Goal: Transaction & Acquisition: Purchase product/service

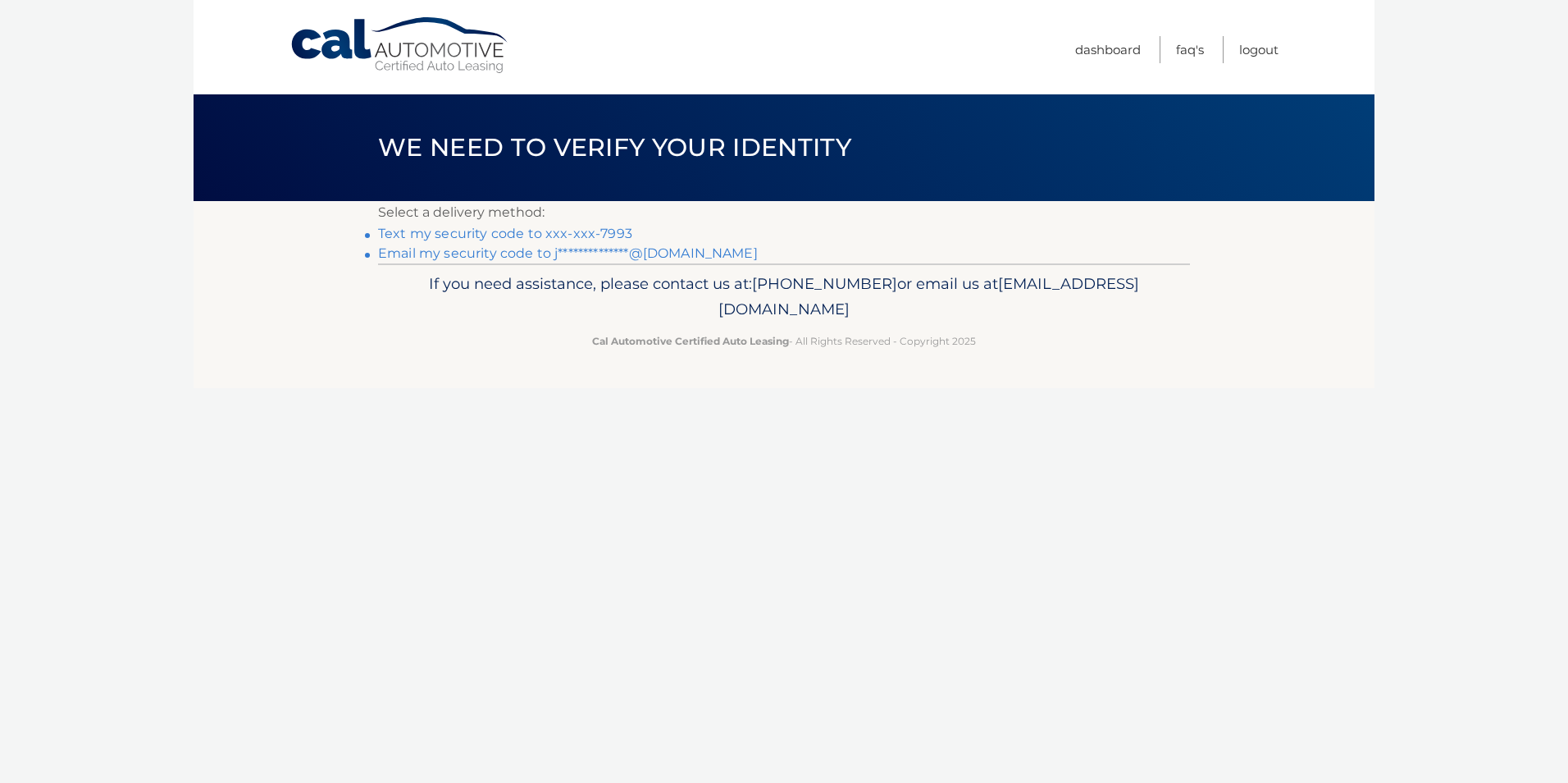
click at [448, 236] on link "Text my security code to xxx-xxx-7993" at bounding box center [505, 233] width 254 height 16
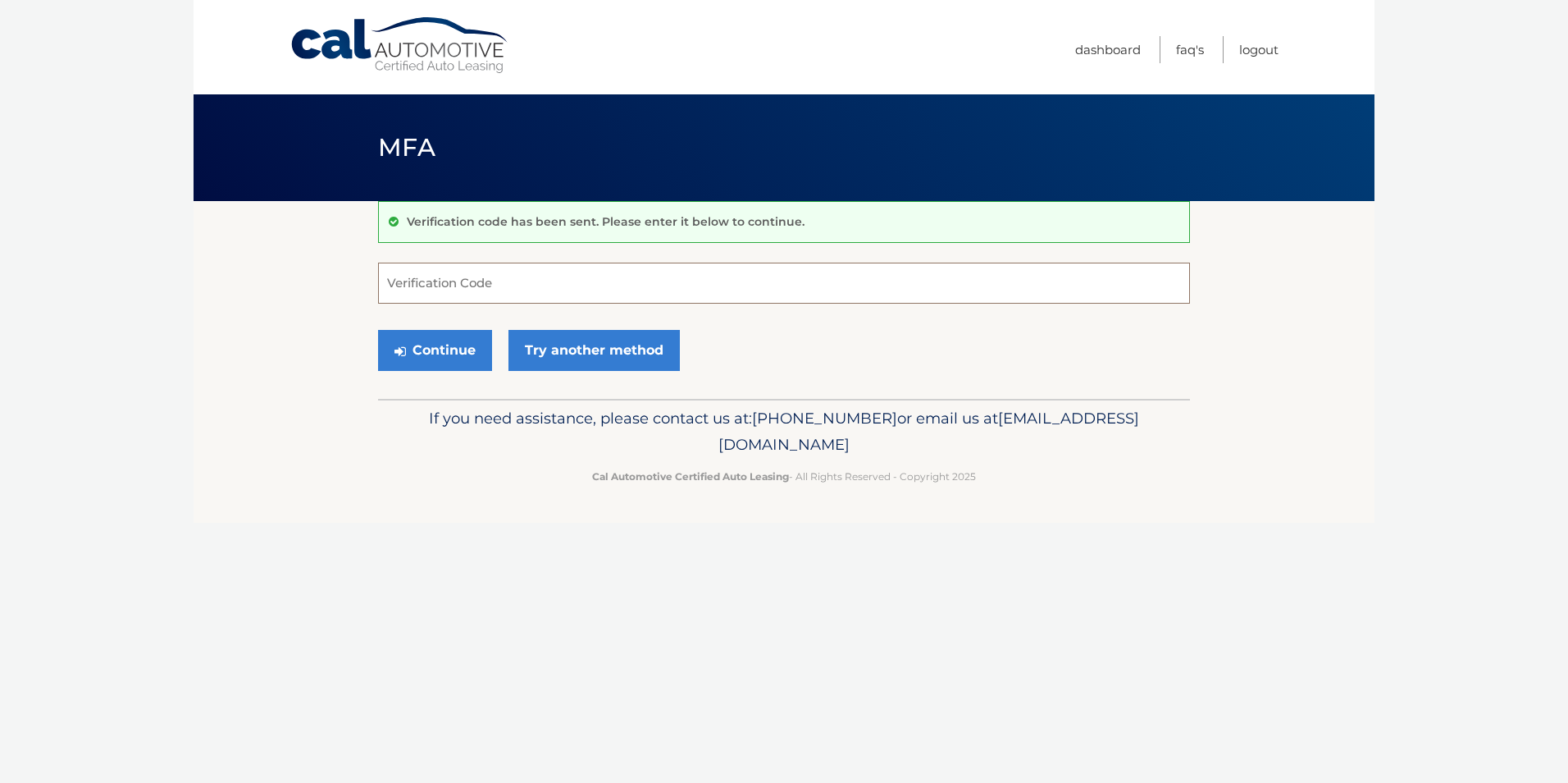
click at [466, 281] on input "Verification Code" at bounding box center [784, 283] width 812 height 41
type input "589379"
click at [378, 330] on button "Continue" at bounding box center [435, 350] width 114 height 41
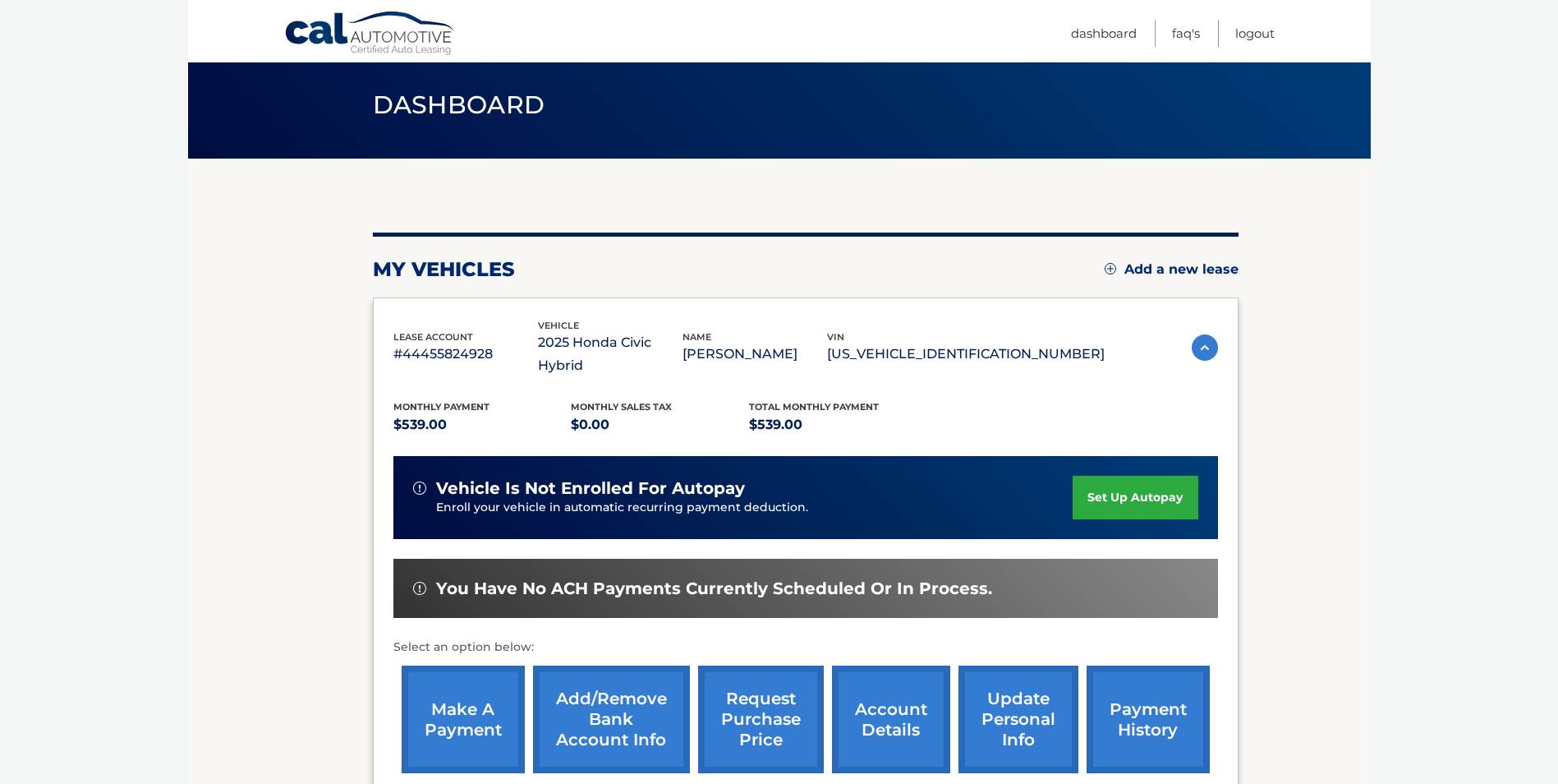
scroll to position [82, 0]
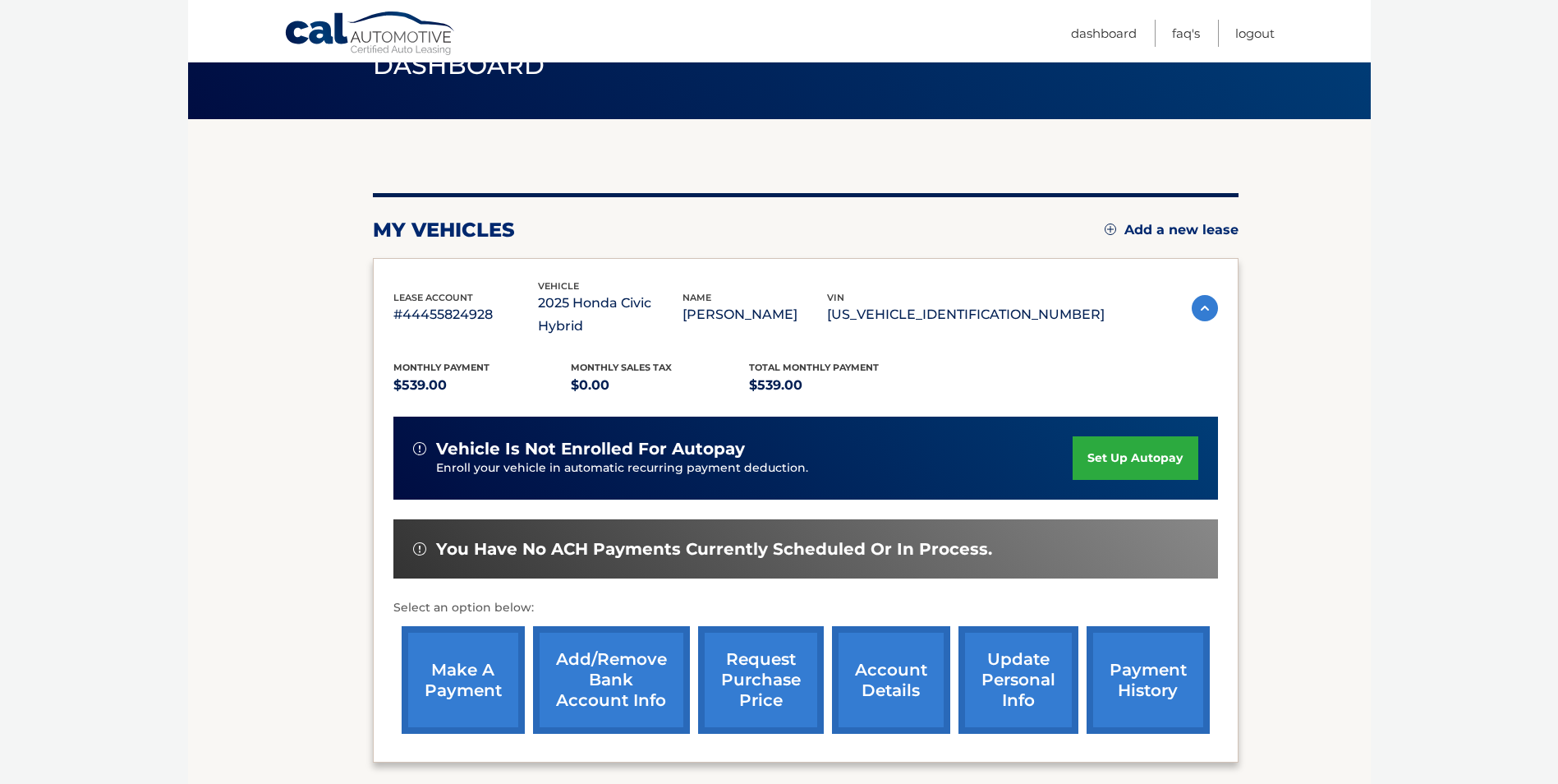
click at [1159, 655] on link "payment history" at bounding box center [1148, 679] width 123 height 107
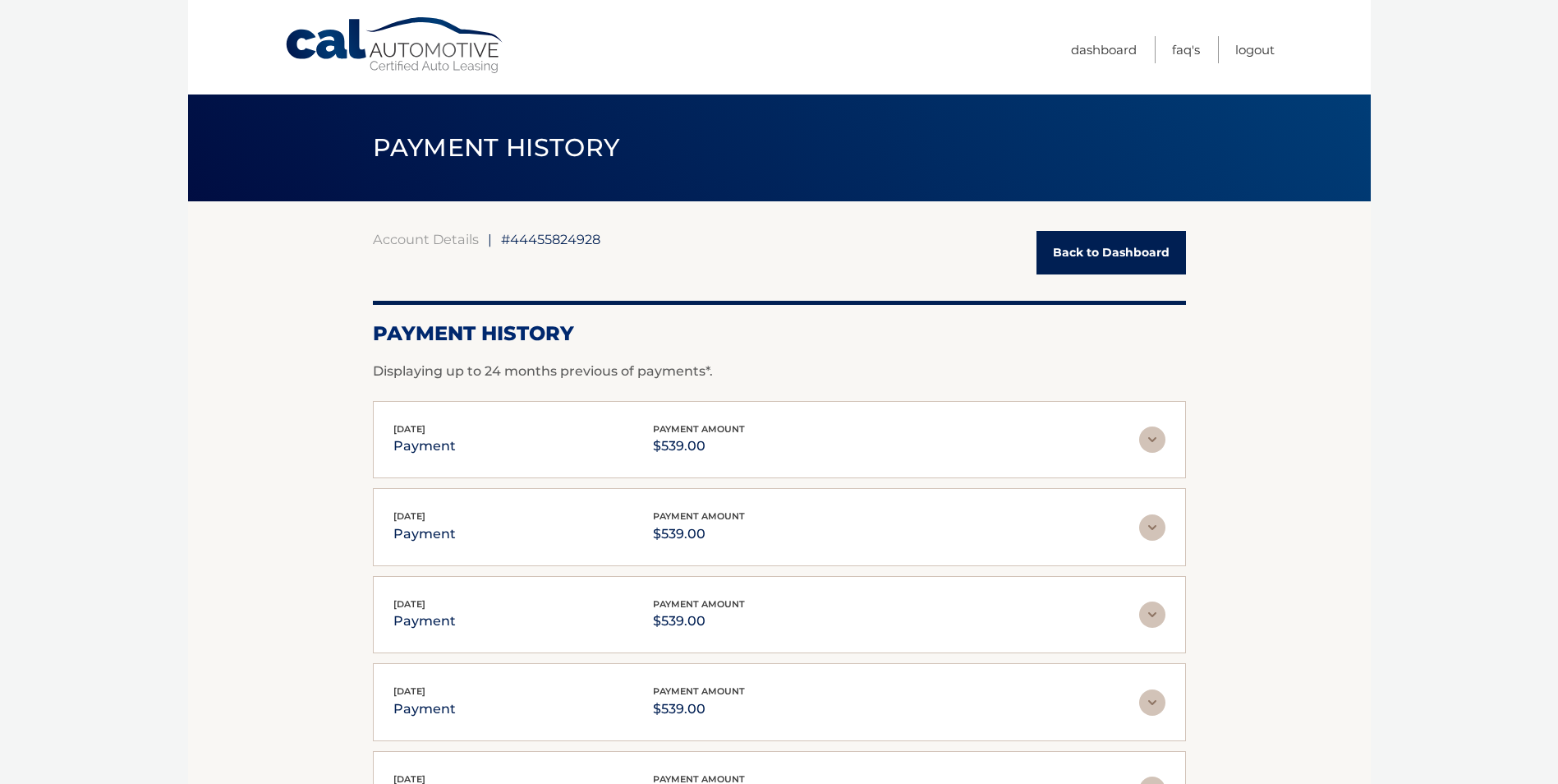
click at [1064, 254] on link "Back to Dashboard" at bounding box center [1112, 253] width 149 height 44
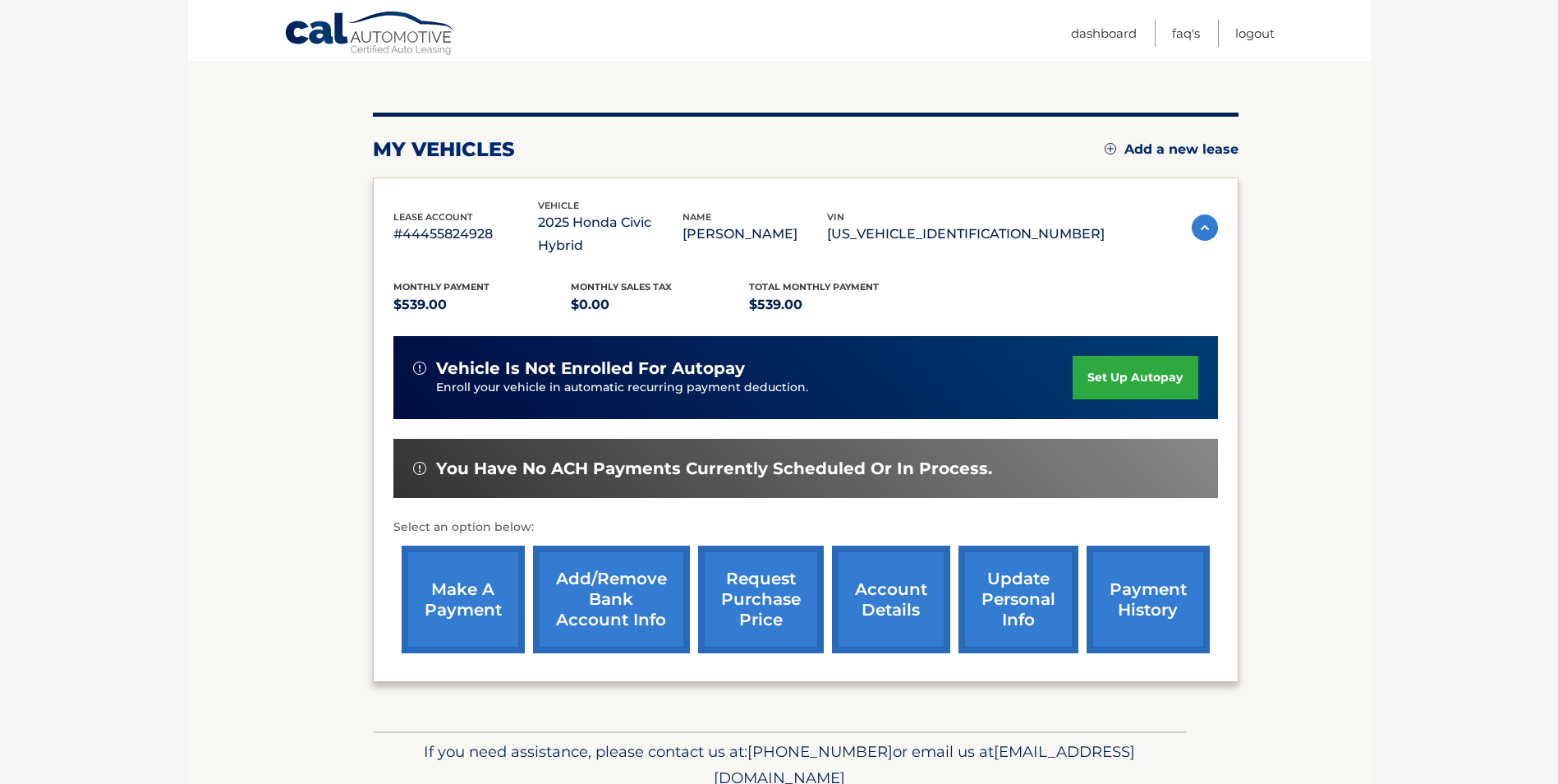
scroll to position [164, 0]
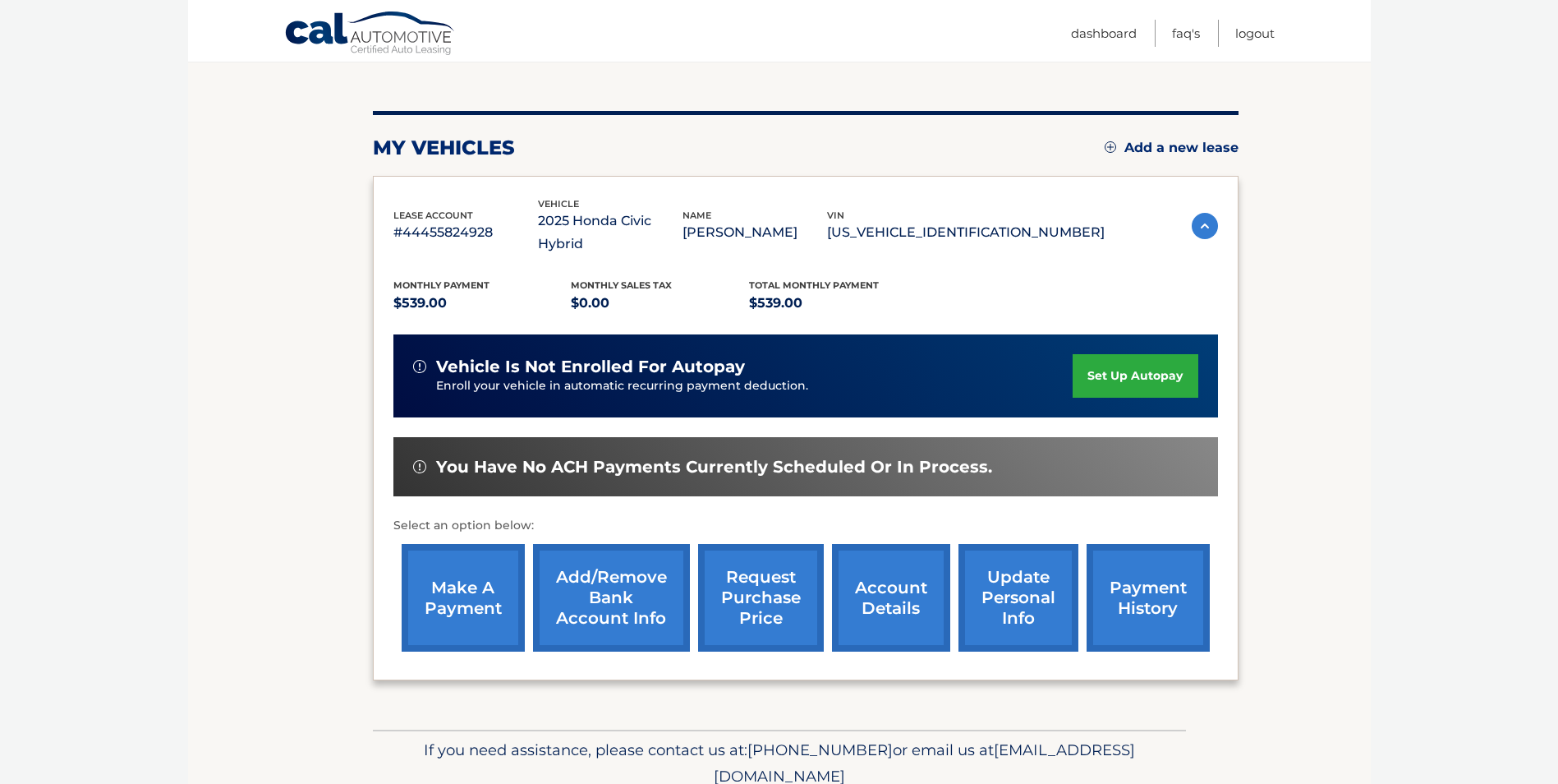
click at [446, 556] on link "make a payment" at bounding box center [463, 597] width 123 height 107
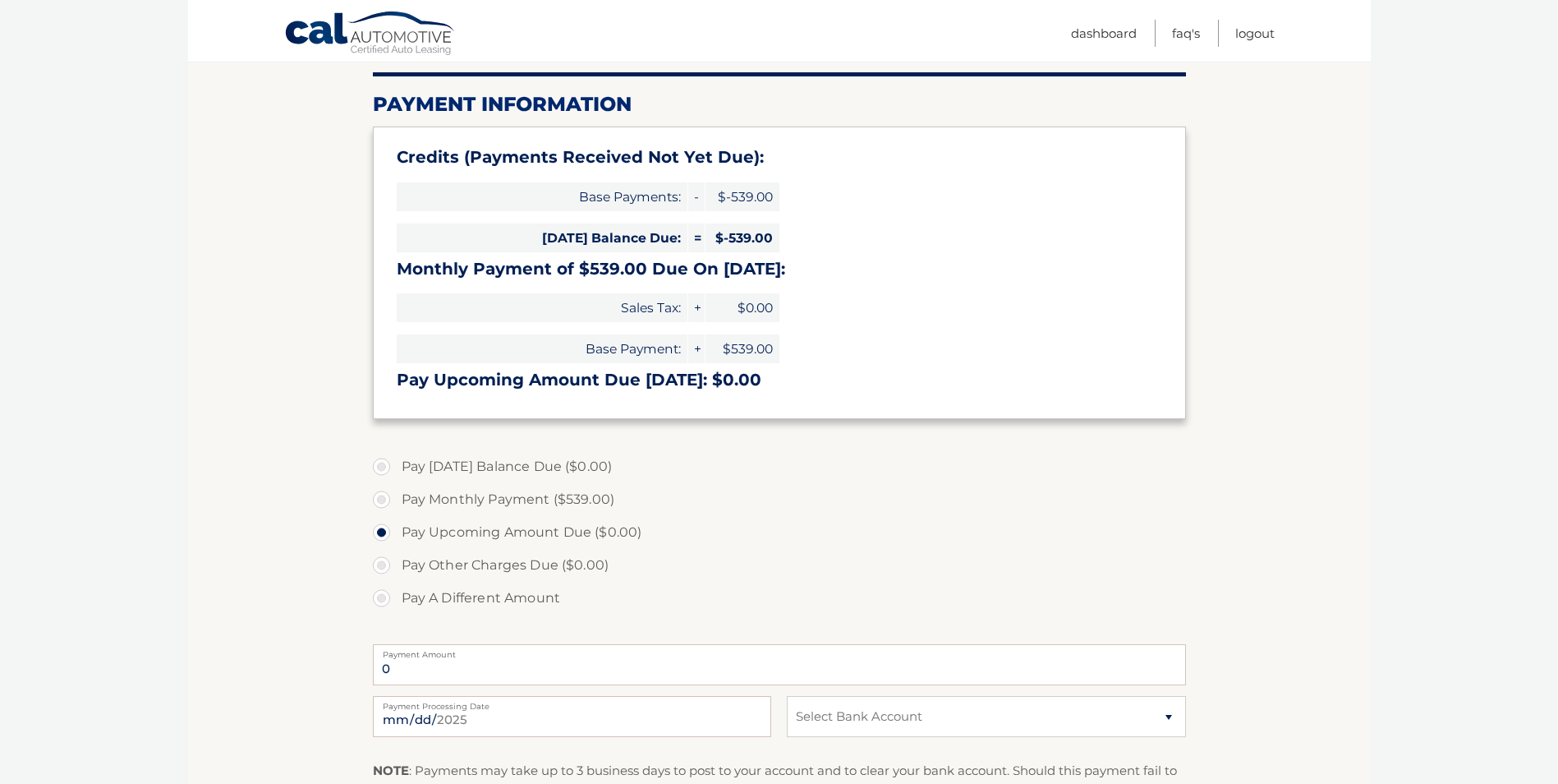
scroll to position [246, 0]
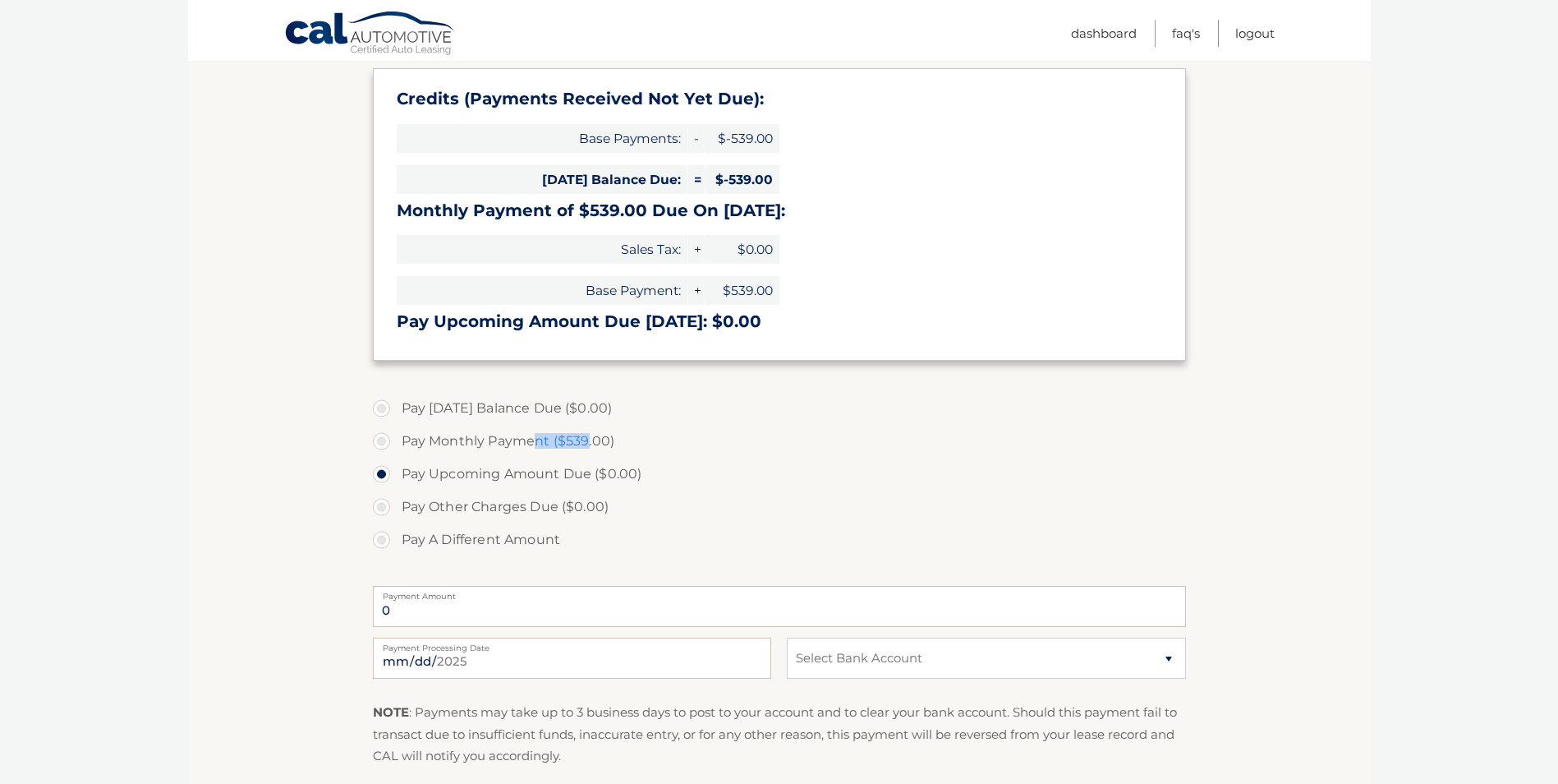
drag, startPoint x: 535, startPoint y: 448, endPoint x: 618, endPoint y: 455, distance: 83.3
click at [618, 455] on label "Pay Monthly Payment ($539.00)" at bounding box center [779, 441] width 813 height 33
drag, startPoint x: 618, startPoint y: 455, endPoint x: 776, endPoint y: 479, distance: 159.8
click at [776, 479] on label "Pay Upcoming Amount Due ($0.00)" at bounding box center [779, 473] width 813 height 33
click at [534, 441] on label "Pay Monthly Payment ($539.00)" at bounding box center [779, 441] width 813 height 33
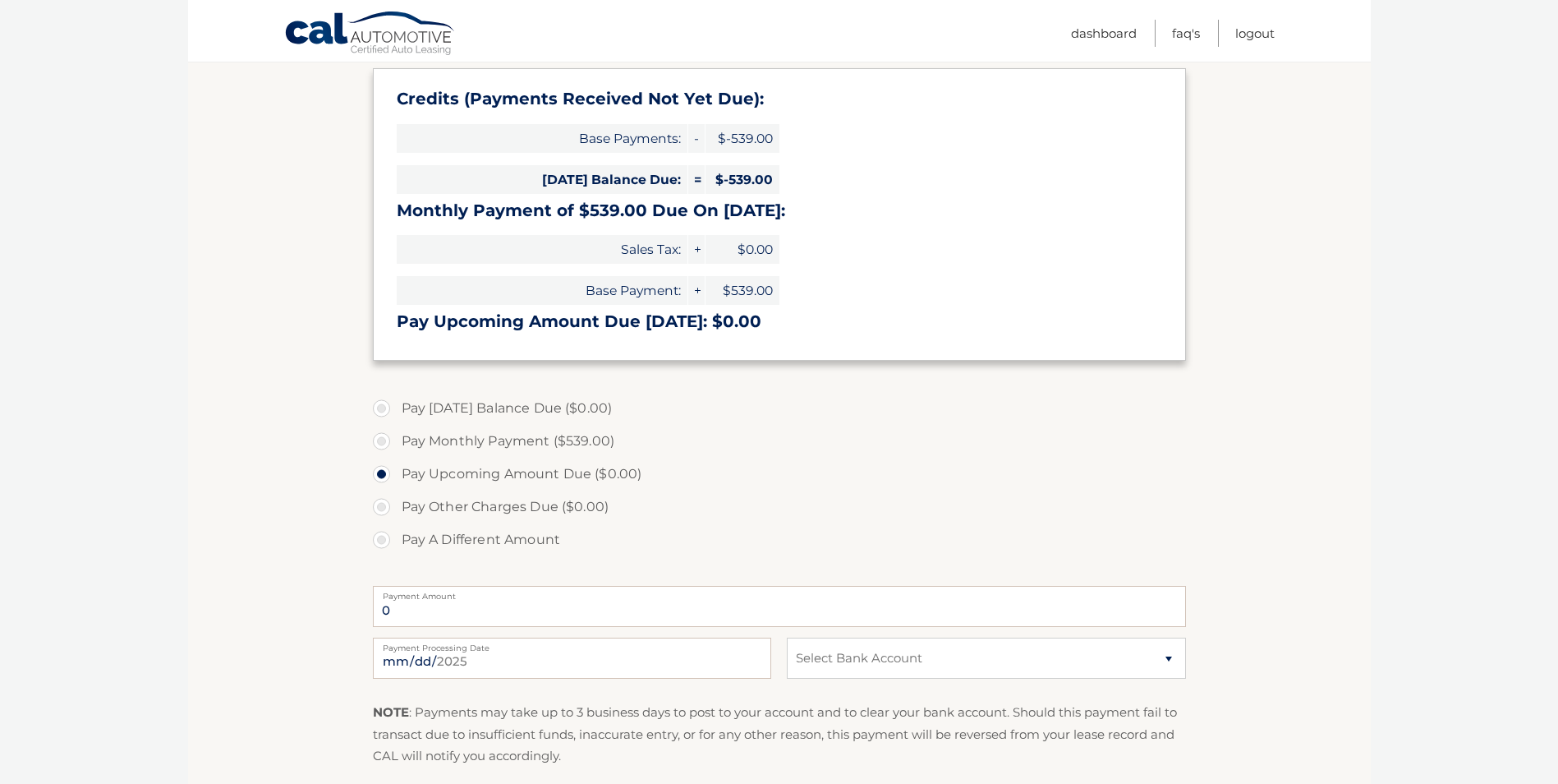
click at [396, 441] on input "Pay Monthly Payment ($539.00)" at bounding box center [388, 437] width 17 height 26
radio input "true"
type input "539.00"
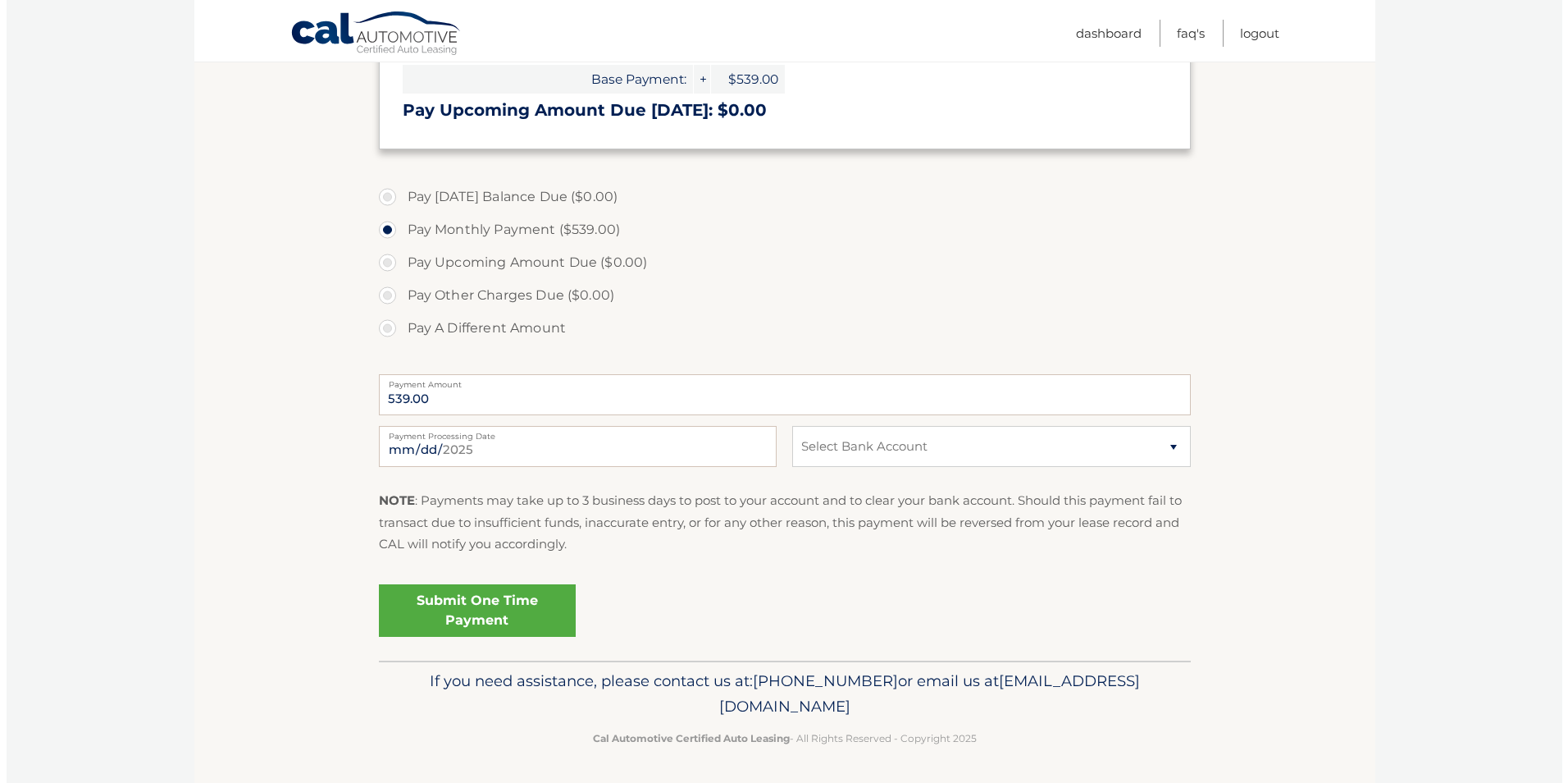
scroll to position [459, 0]
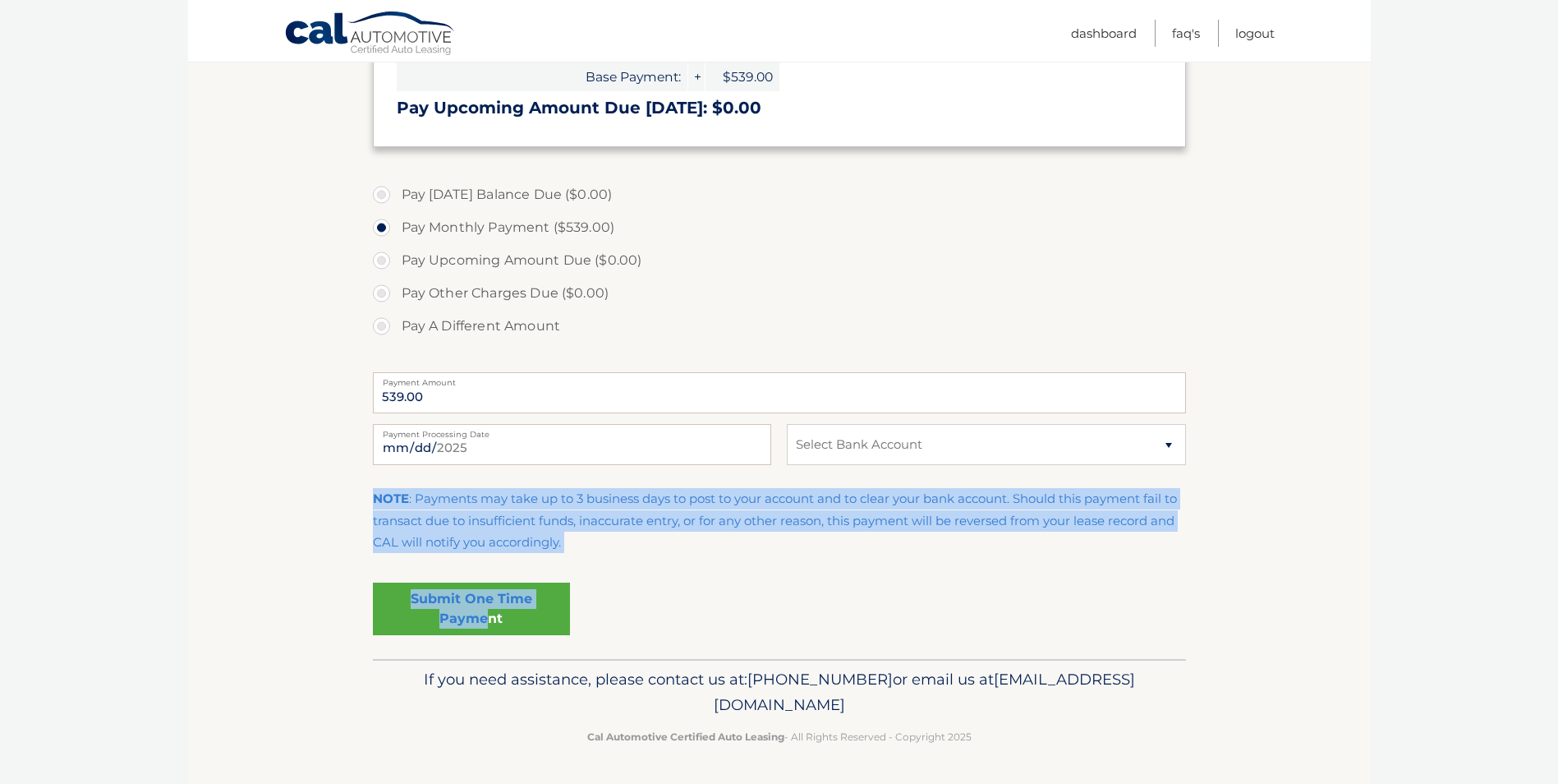
drag, startPoint x: 487, startPoint y: 611, endPoint x: 699, endPoint y: 544, distance: 222.3
click at [699, 544] on fieldset "Pay Today's Balance Due ($0.00) Pay Monthly Payment ($539.00) Pay Upcoming Amou…" at bounding box center [779, 416] width 813 height 486
drag, startPoint x: 699, startPoint y: 544, endPoint x: 947, endPoint y: 450, distance: 265.2
click at [947, 450] on select "Select Bank Account Savings PNC BANK, NEW JERSEY *****8551 Savings PNC BANK, NE…" at bounding box center [987, 444] width 399 height 41
select select "YjU5MTVkM2ItMWQwMy00ZmIzLWJlOGItNTY3ODg3NjIxNTc0"
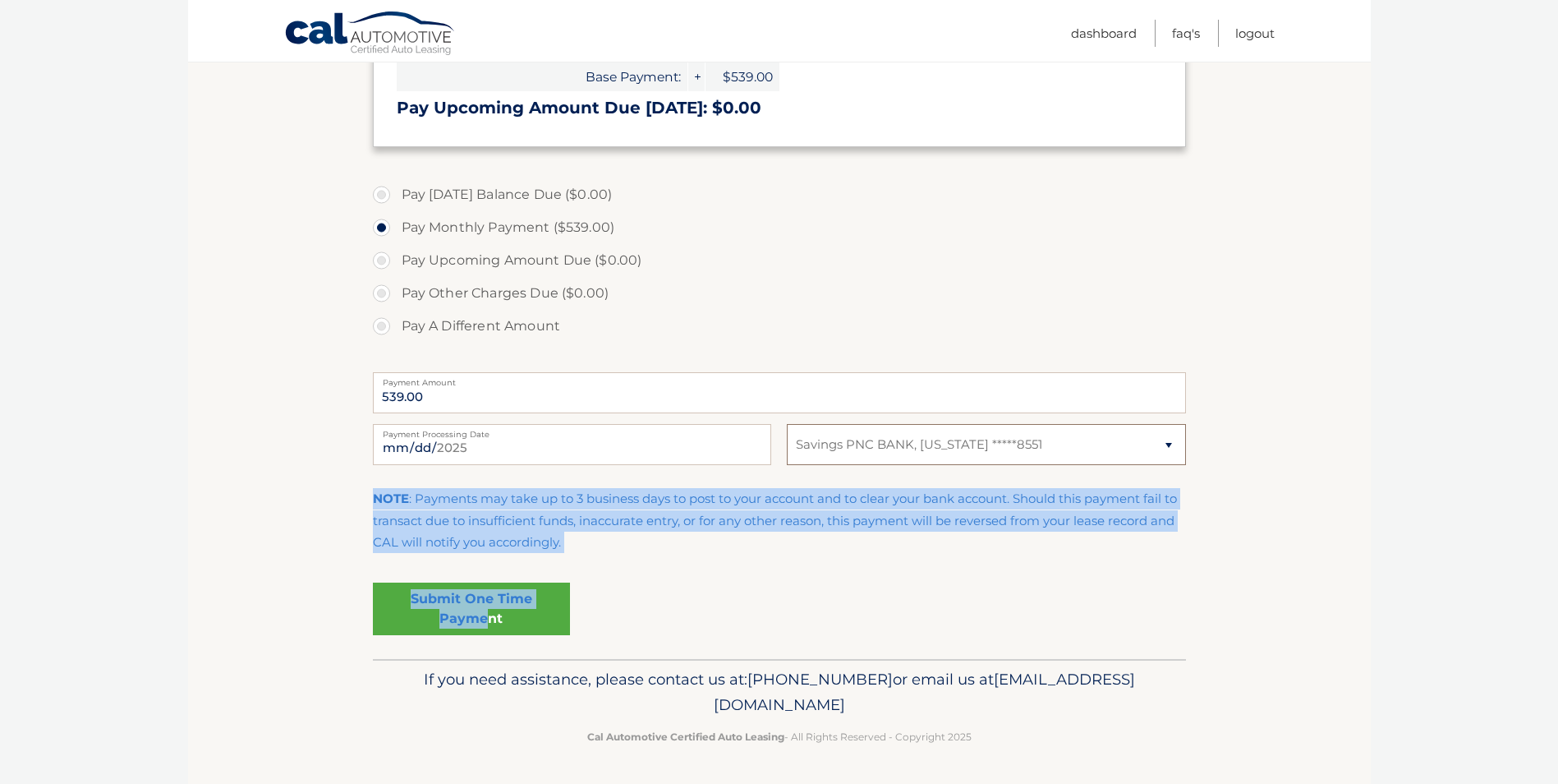
click at [787, 424] on select "Select Bank Account Savings PNC BANK, NEW JERSEY *****8551 Savings PNC BANK, NE…" at bounding box center [987, 444] width 399 height 41
click at [547, 608] on link "Submit One Time Payment" at bounding box center [471, 608] width 197 height 53
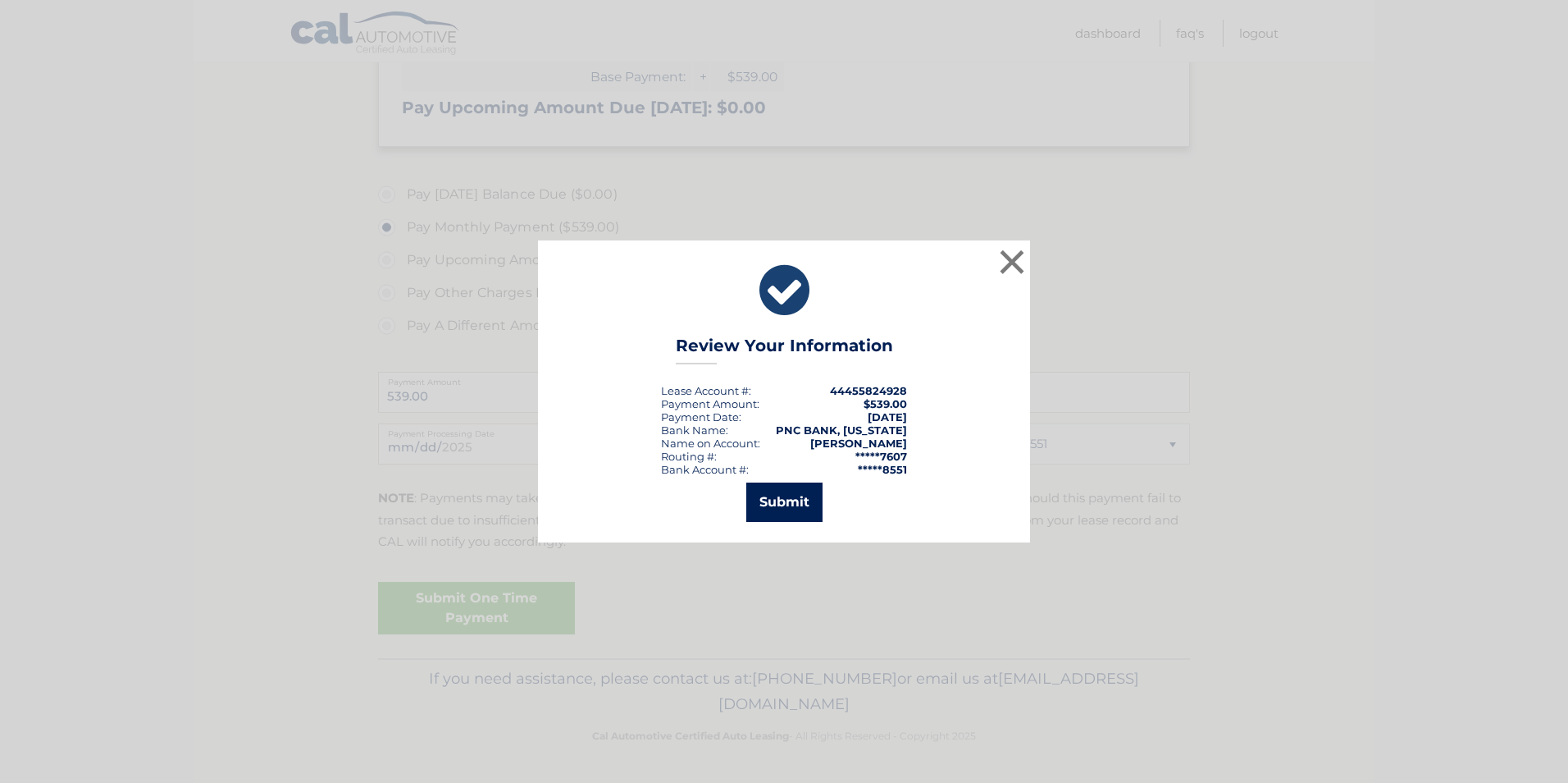
click at [798, 507] on button "Submit" at bounding box center [784, 502] width 76 height 39
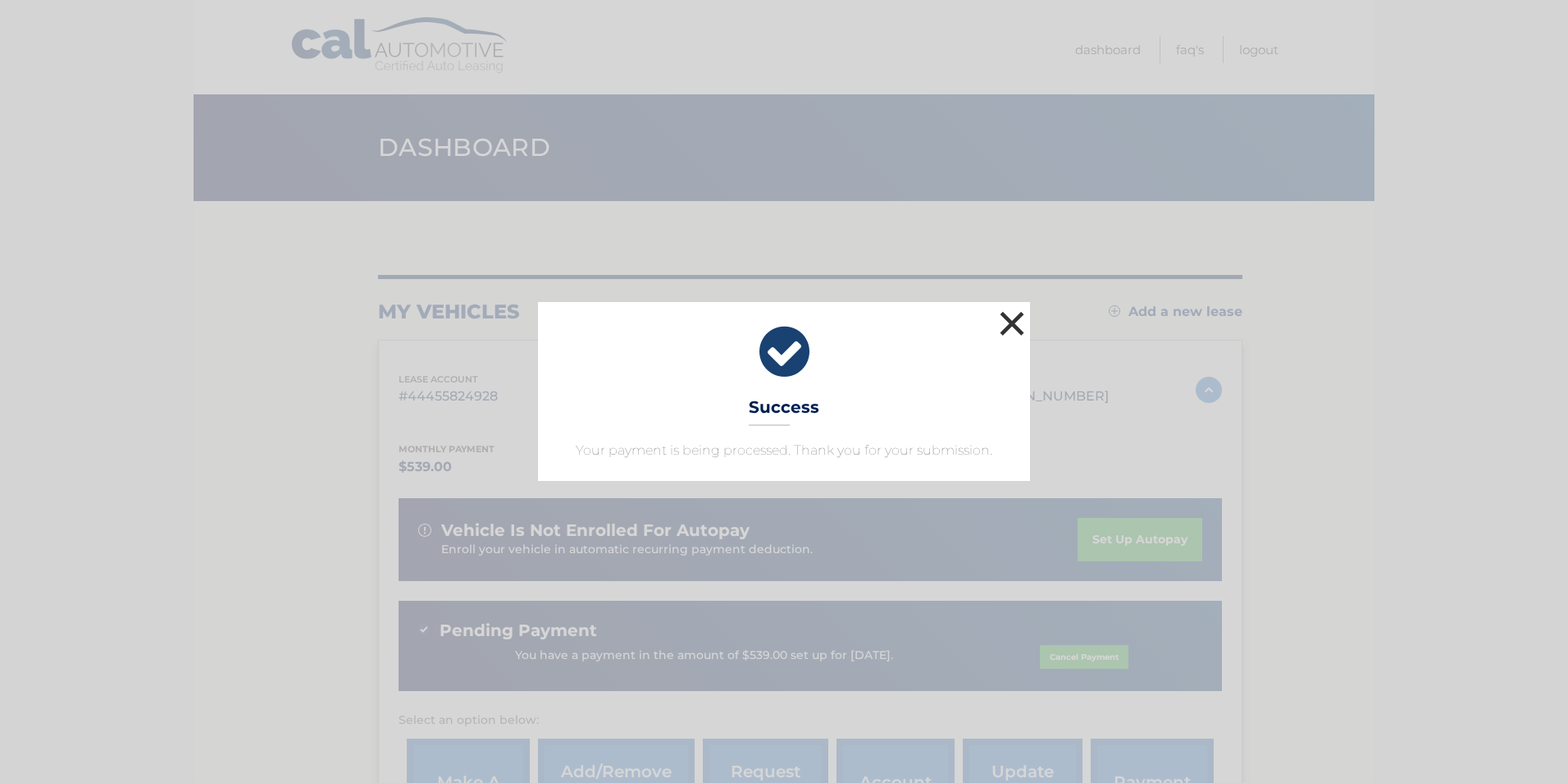
click at [1007, 316] on button "×" at bounding box center [1012, 323] width 33 height 33
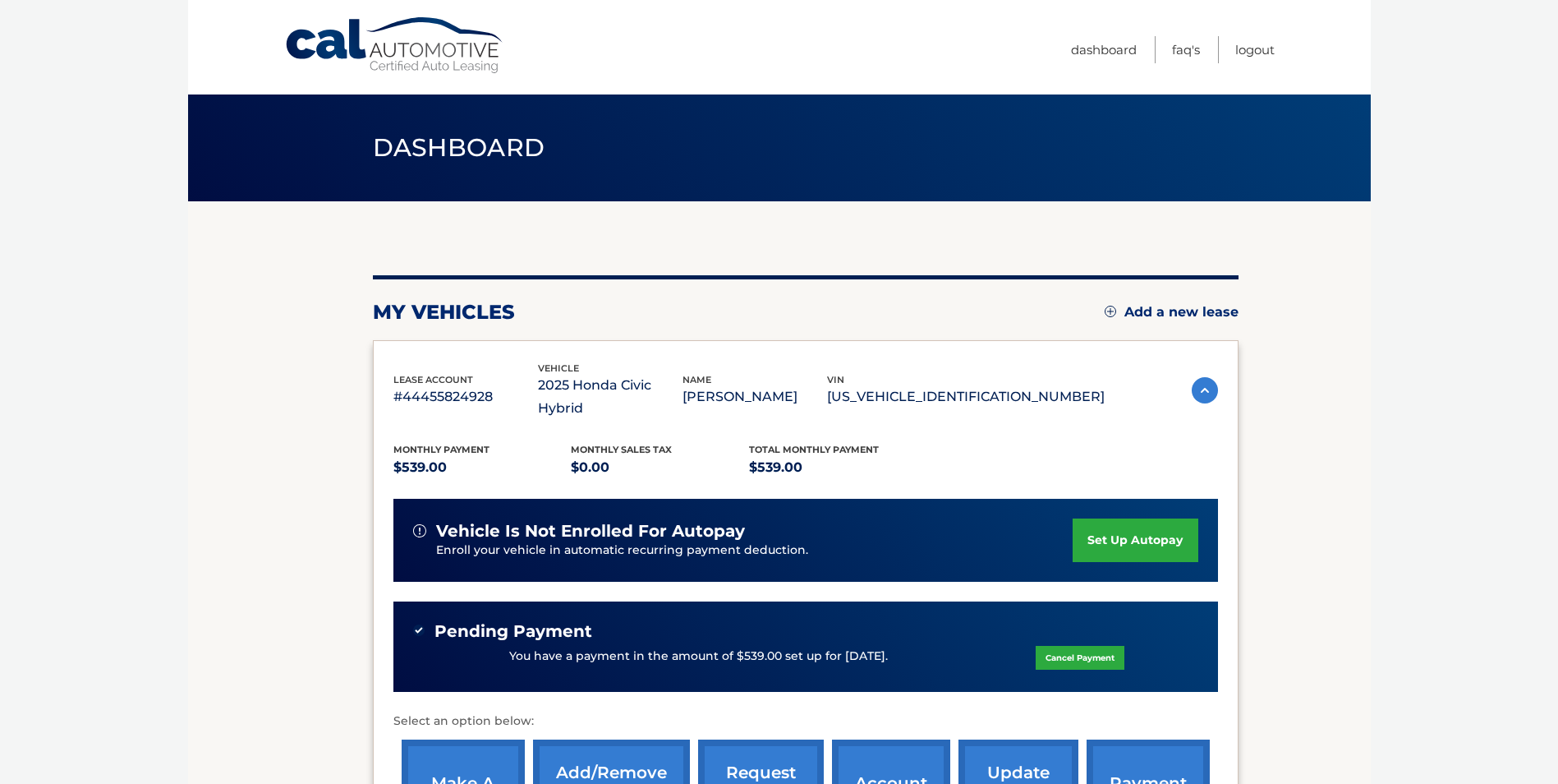
click at [948, 385] on p "[US_VEHICLE_IDENTIFICATION_NUMBER]" at bounding box center [966, 396] width 277 height 23
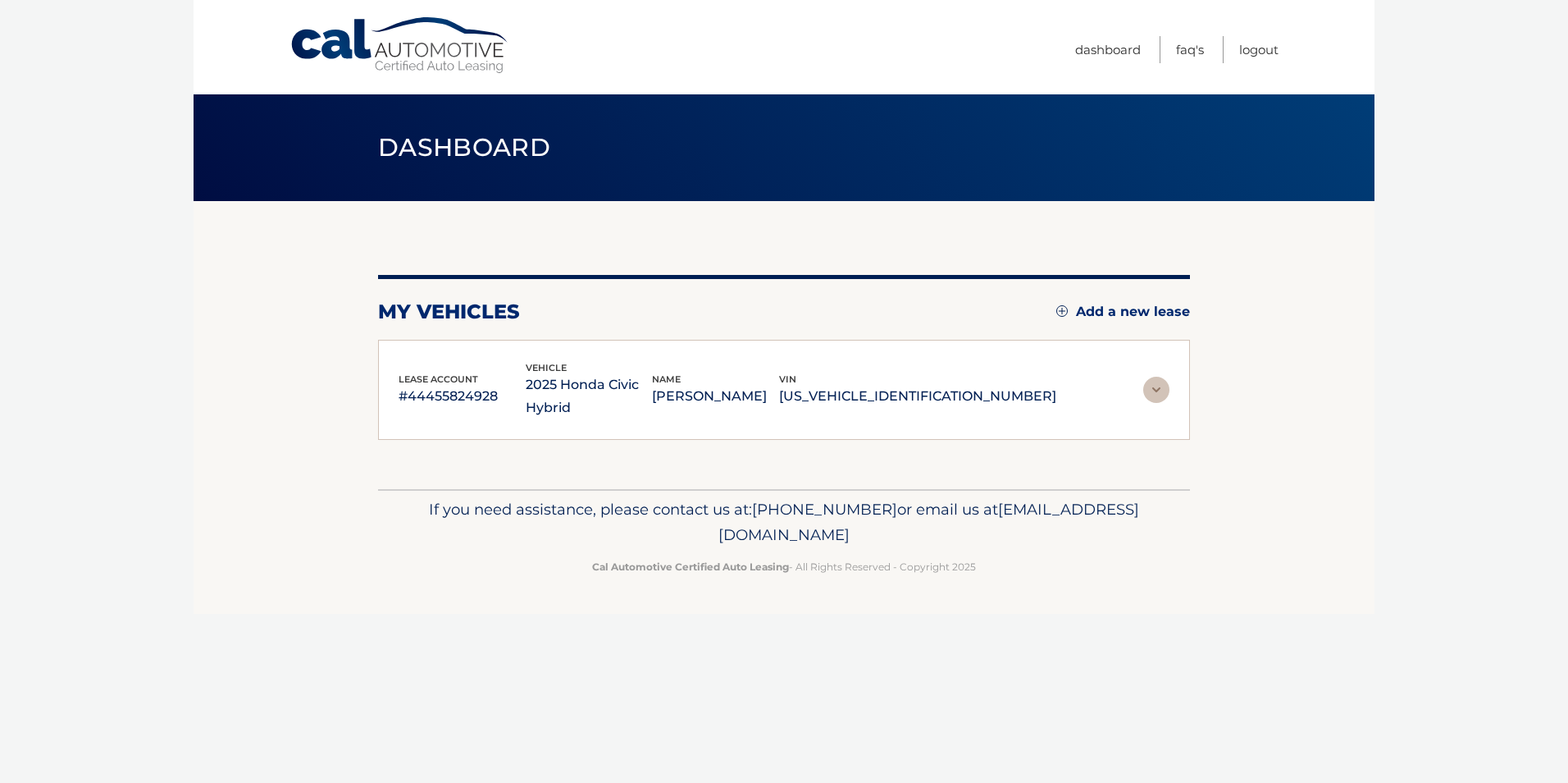
click at [932, 385] on p "[US_VEHICLE_IDENTIFICATION_NUMBER]" at bounding box center [917, 396] width 277 height 23
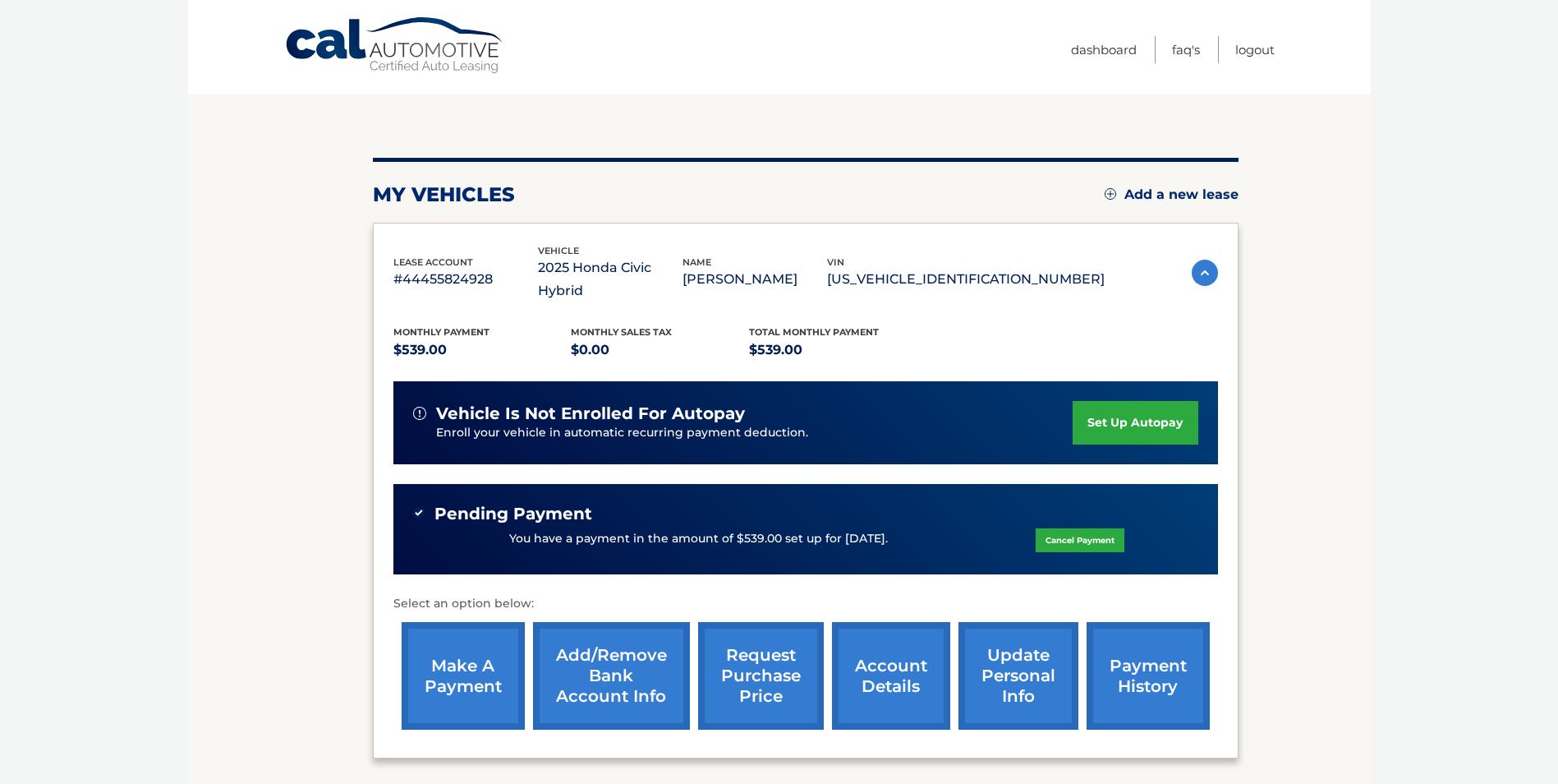
scroll to position [243, 0]
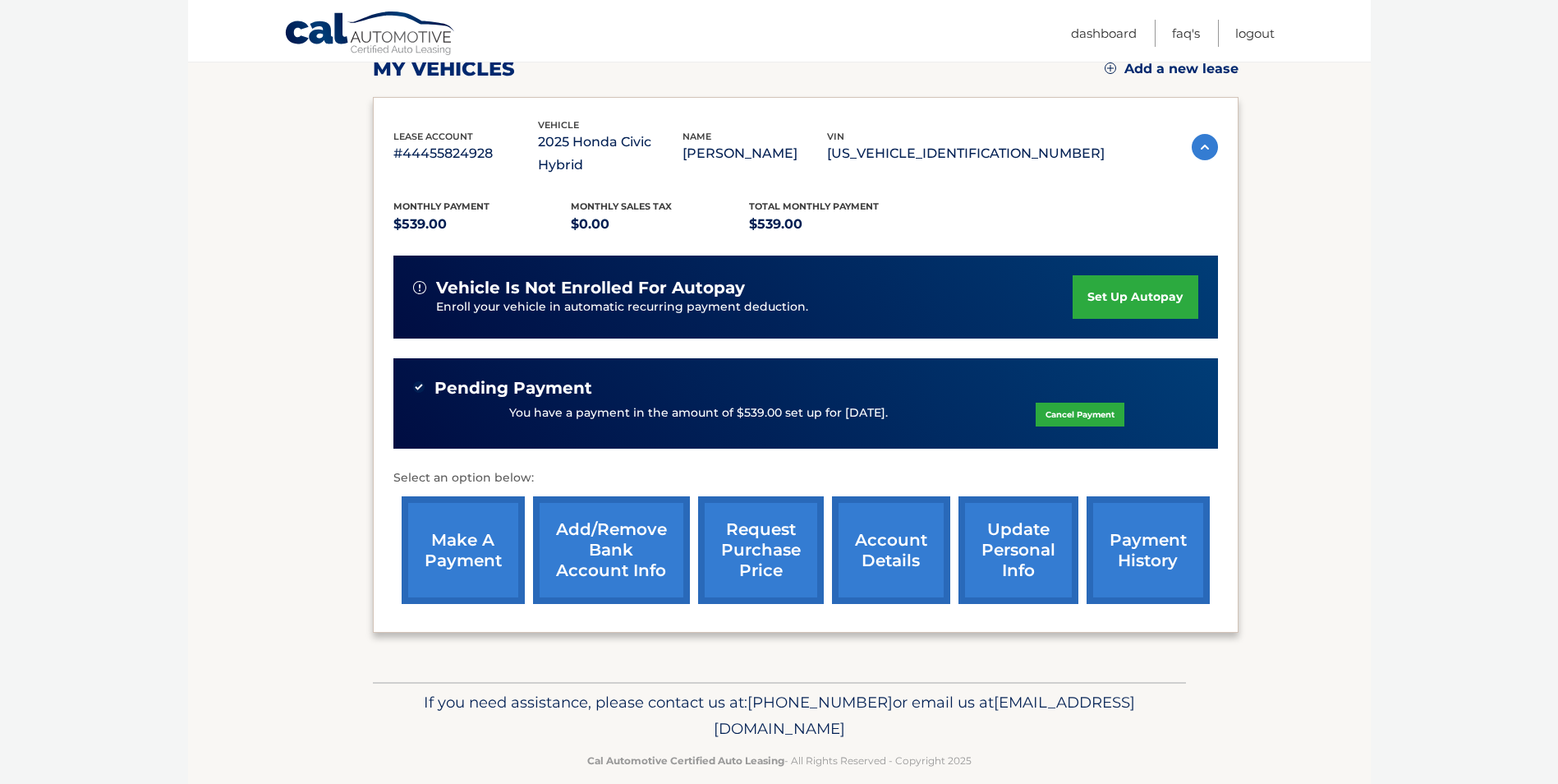
click at [873, 539] on link "account details" at bounding box center [890, 549] width 118 height 107
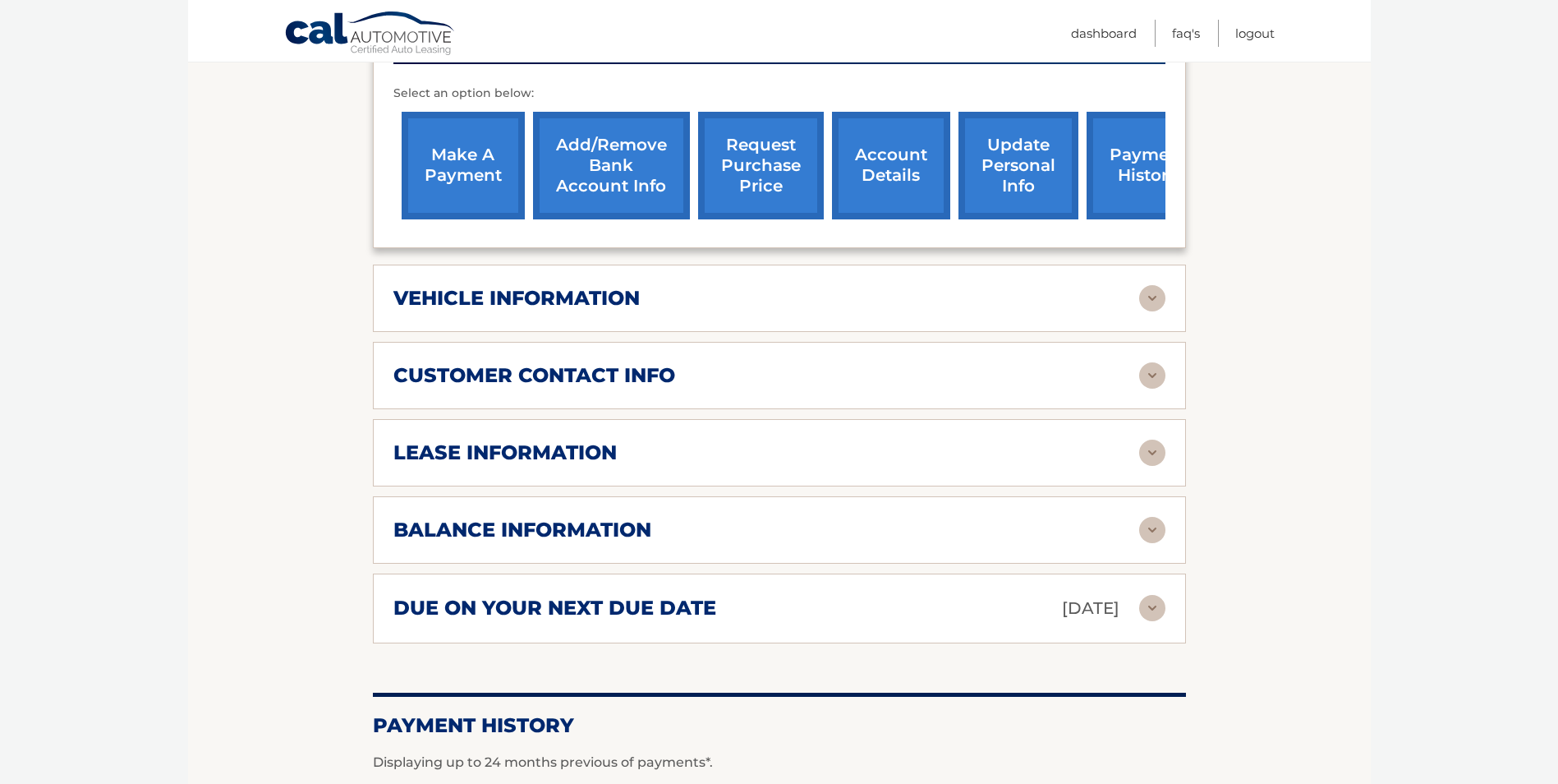
scroll to position [658, 0]
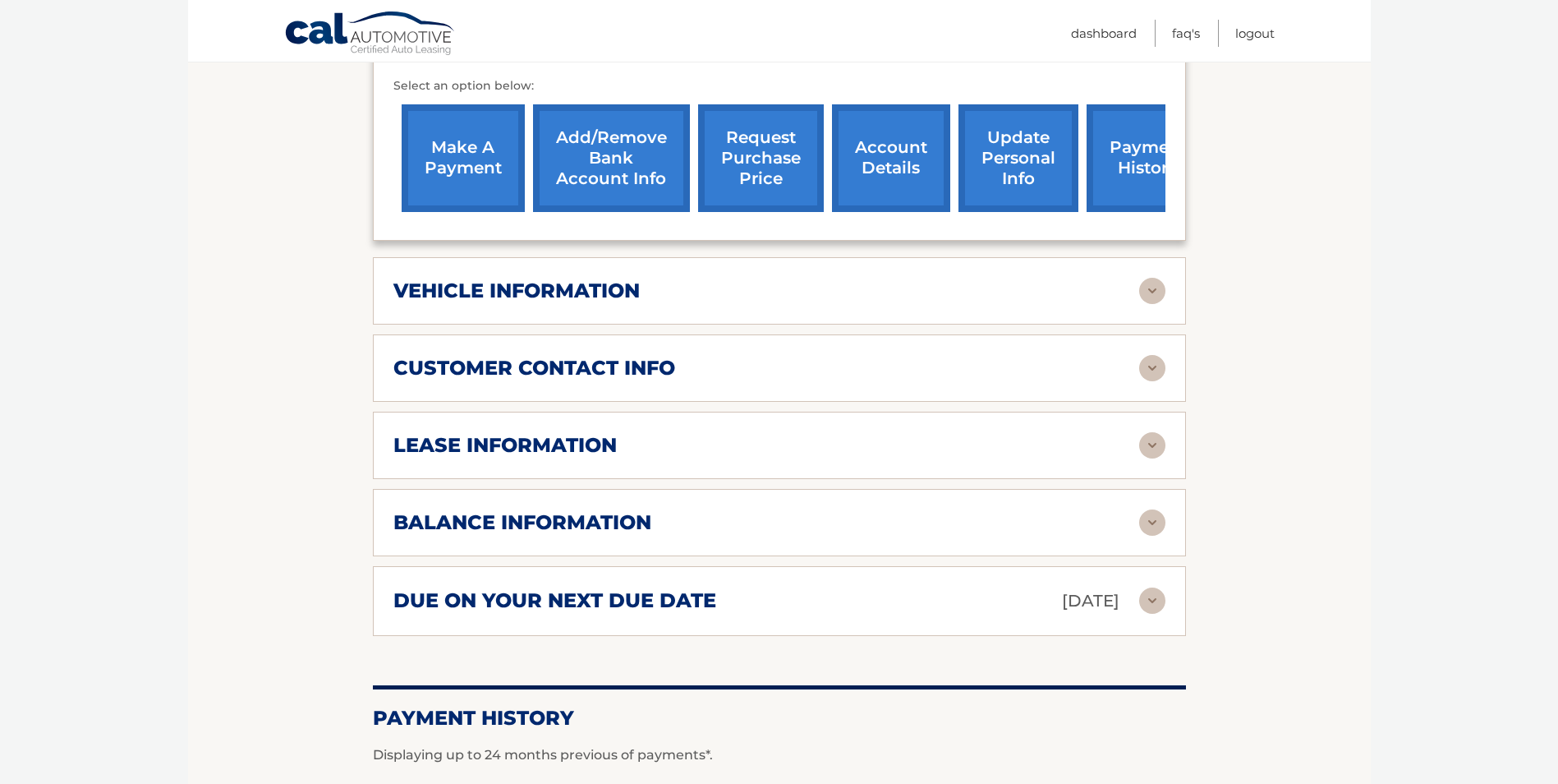
click at [655, 510] on div "balance information" at bounding box center [766, 522] width 745 height 24
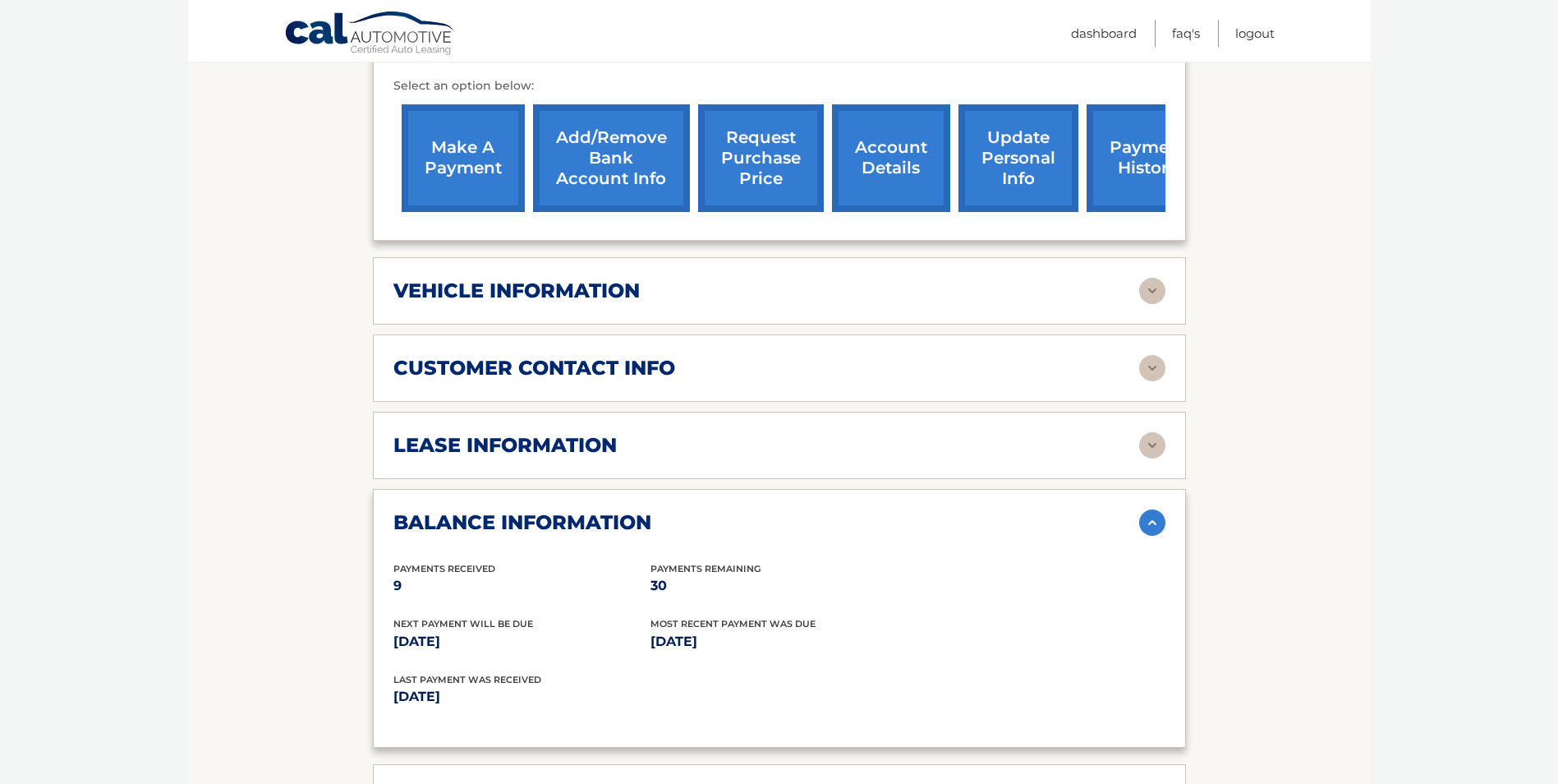
click at [655, 510] on div "balance information" at bounding box center [766, 522] width 745 height 24
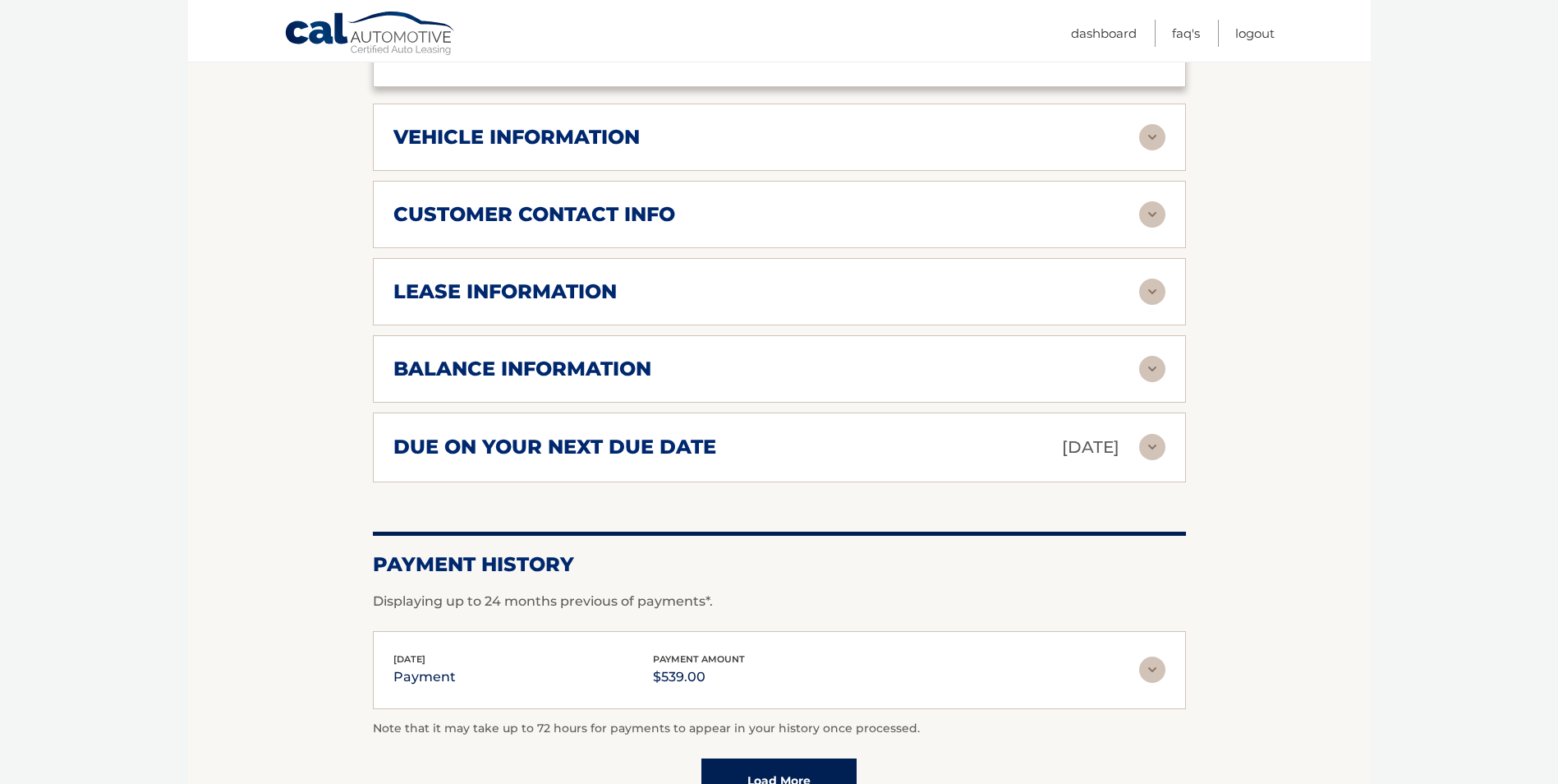
scroll to position [822, 0]
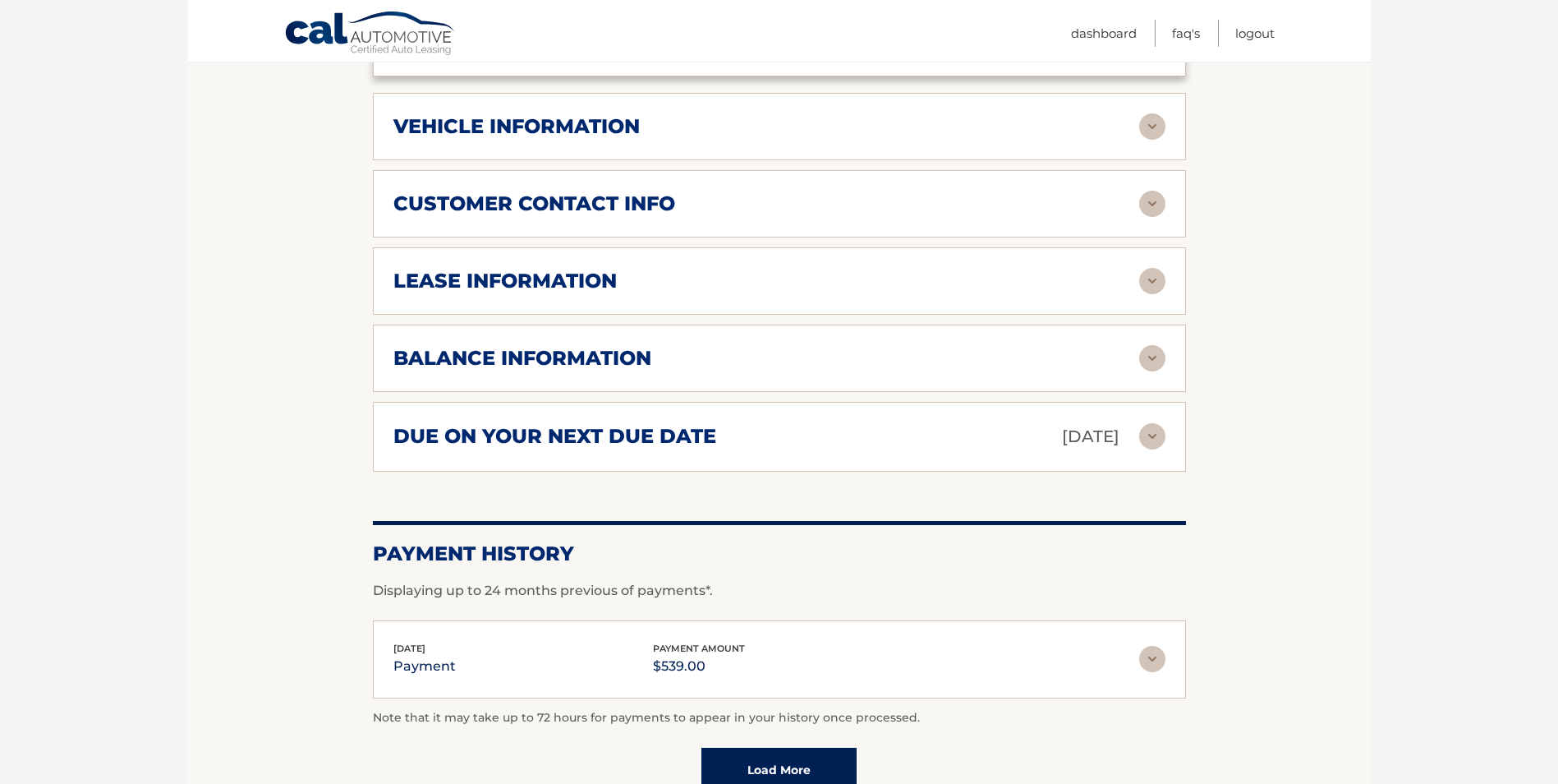
click at [510, 277] on div "lease information Contract Start Date Feb 08, 2025 Term 39 Maturity Date May 08…" at bounding box center [779, 281] width 813 height 67
click at [552, 269] on h2 "lease information" at bounding box center [505, 281] width 224 height 24
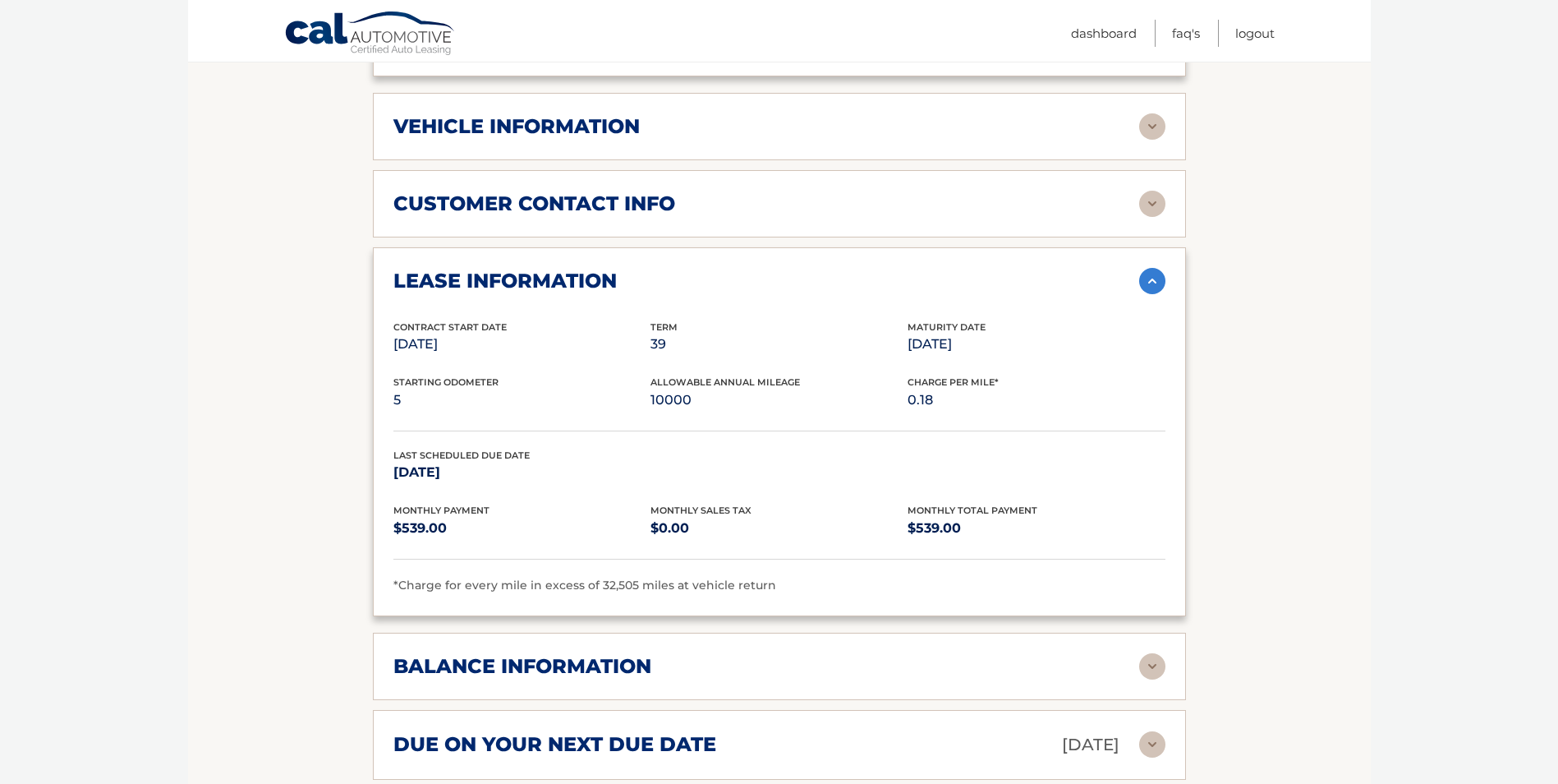
click at [552, 269] on h2 "lease information" at bounding box center [505, 281] width 224 height 24
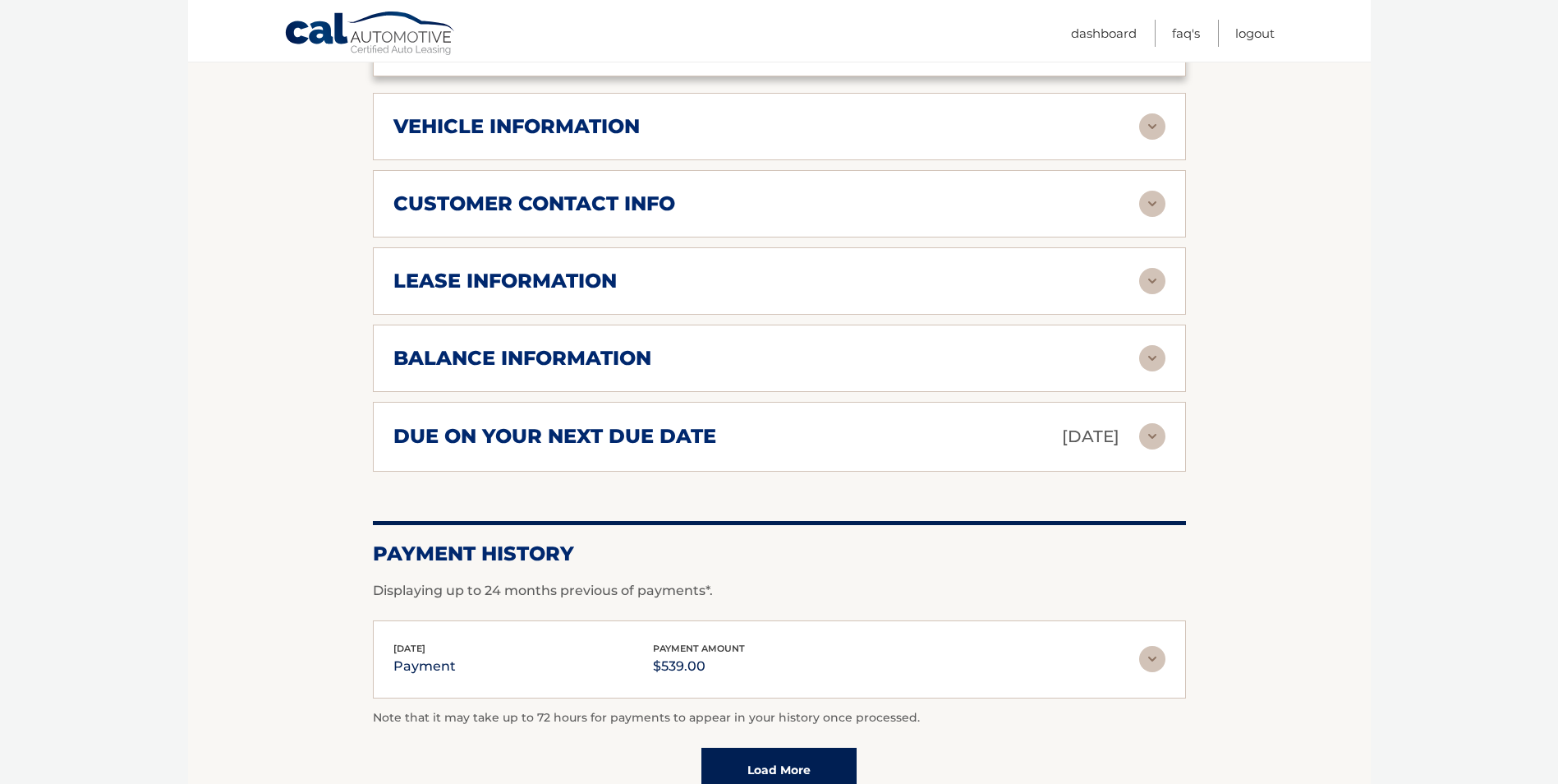
click at [549, 192] on h2 "customer contact info" at bounding box center [534, 204] width 281 height 24
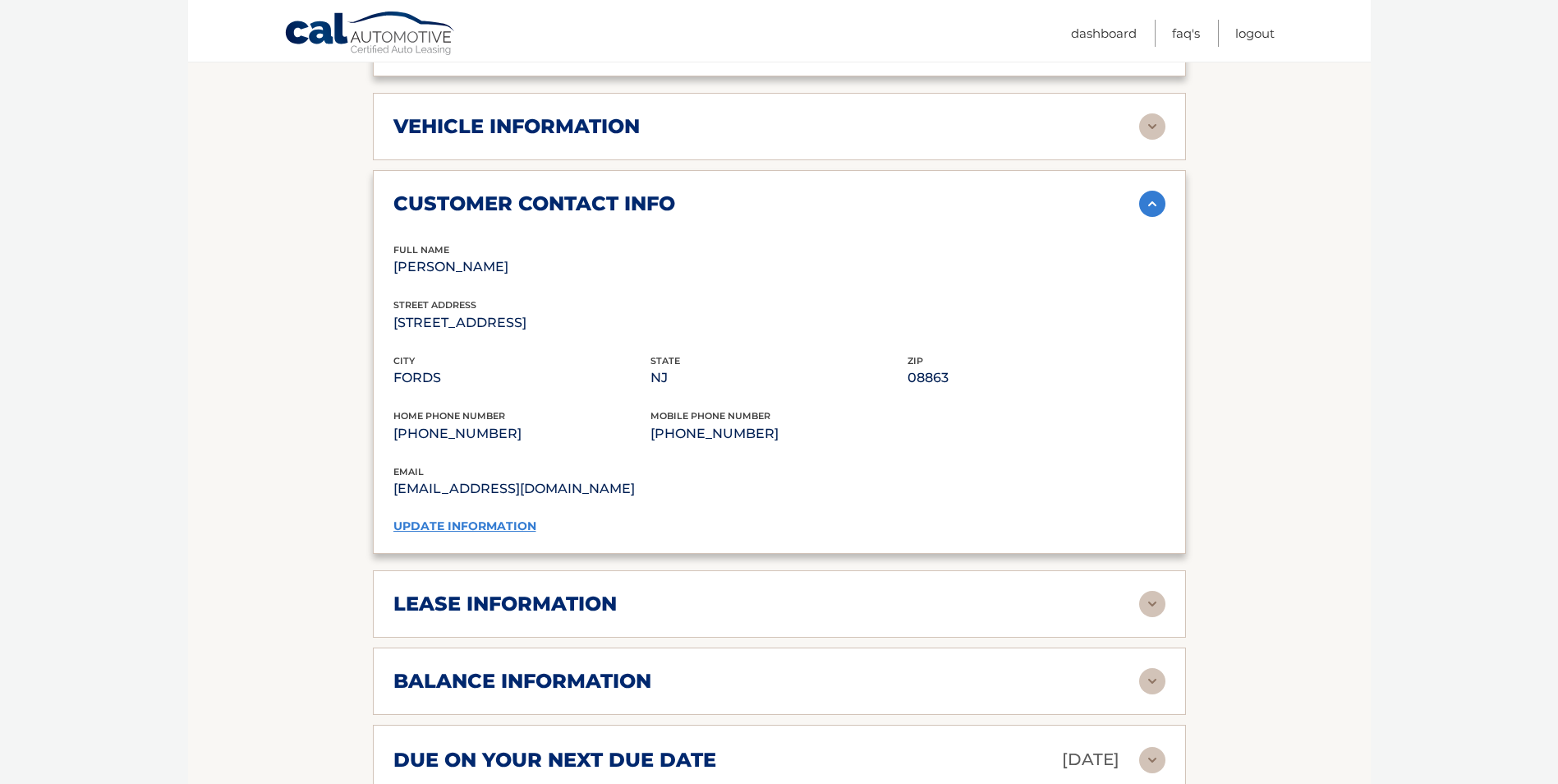
click at [493, 518] on link "update information" at bounding box center [465, 526] width 143 height 15
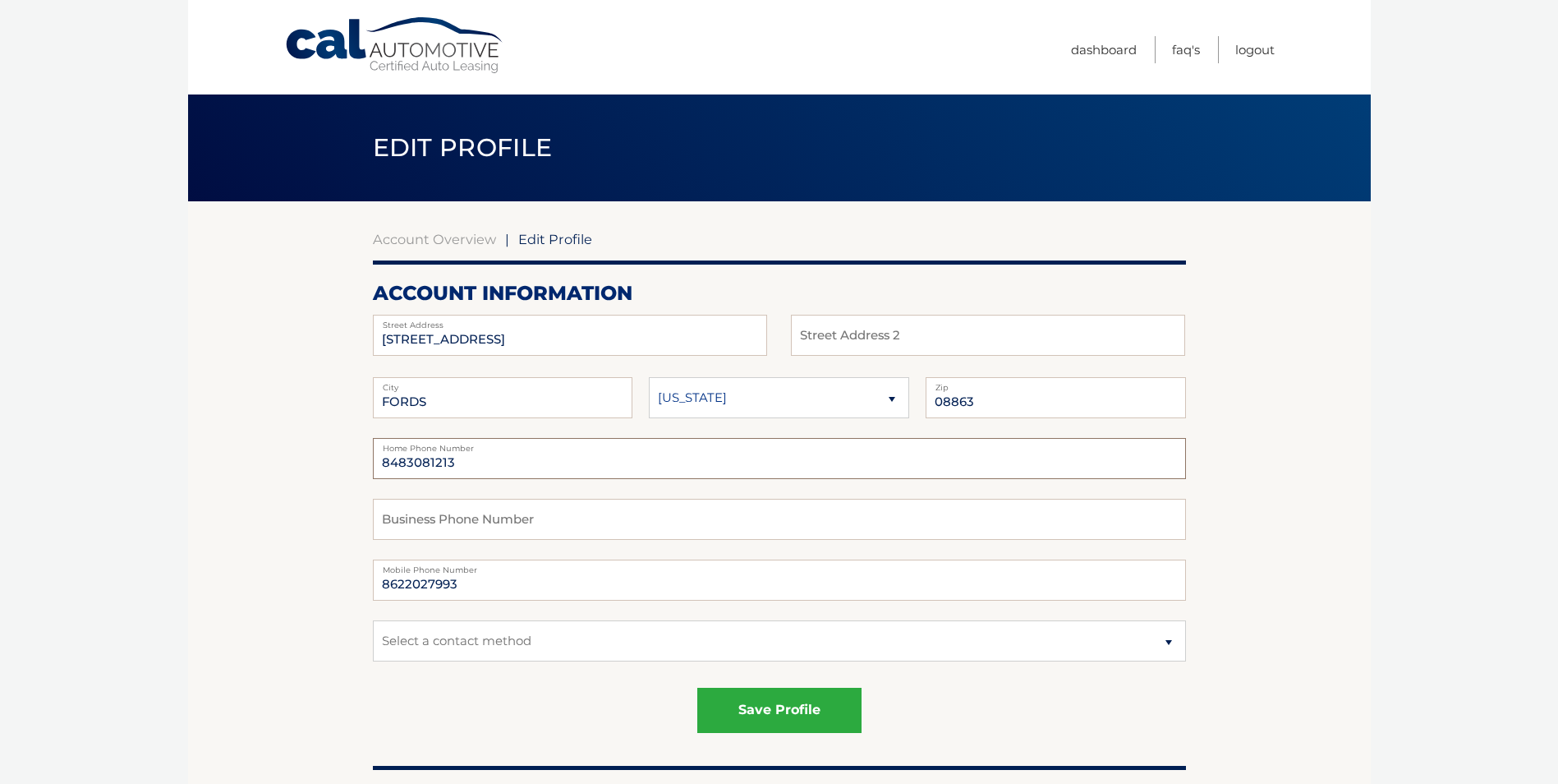
drag, startPoint x: 302, startPoint y: 469, endPoint x: 7, endPoint y: 462, distance: 295.1
click at [0, 465] on html "Cal Automotive Menu Dashboard FAQ's Logout |" at bounding box center [779, 392] width 1558 height 784
type input "8622027993"
click at [747, 699] on button "save profile" at bounding box center [780, 710] width 164 height 45
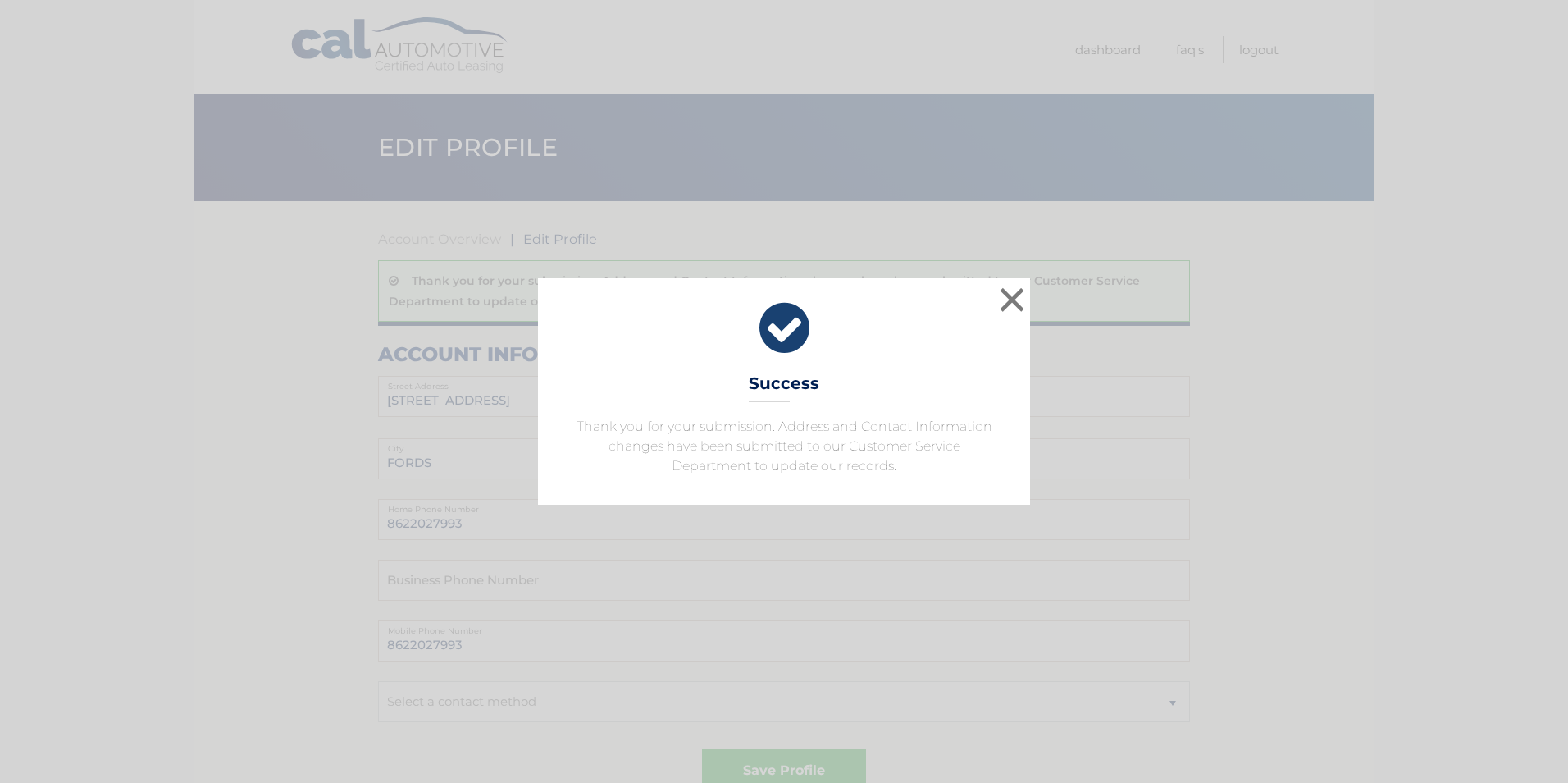
click at [995, 300] on icon at bounding box center [784, 328] width 451 height 59
click at [1004, 296] on button "×" at bounding box center [1012, 299] width 33 height 33
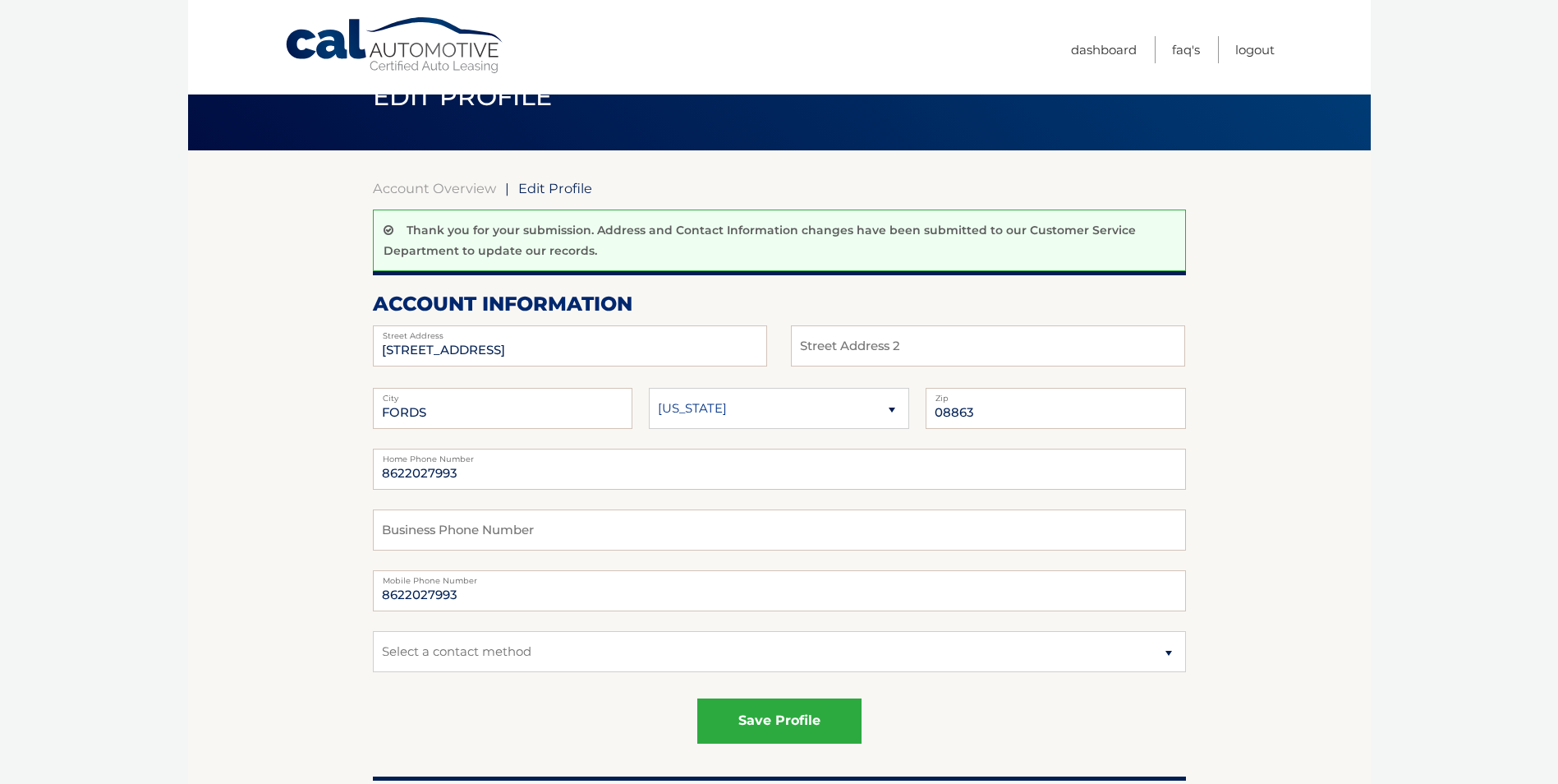
scroll to position [50, 0]
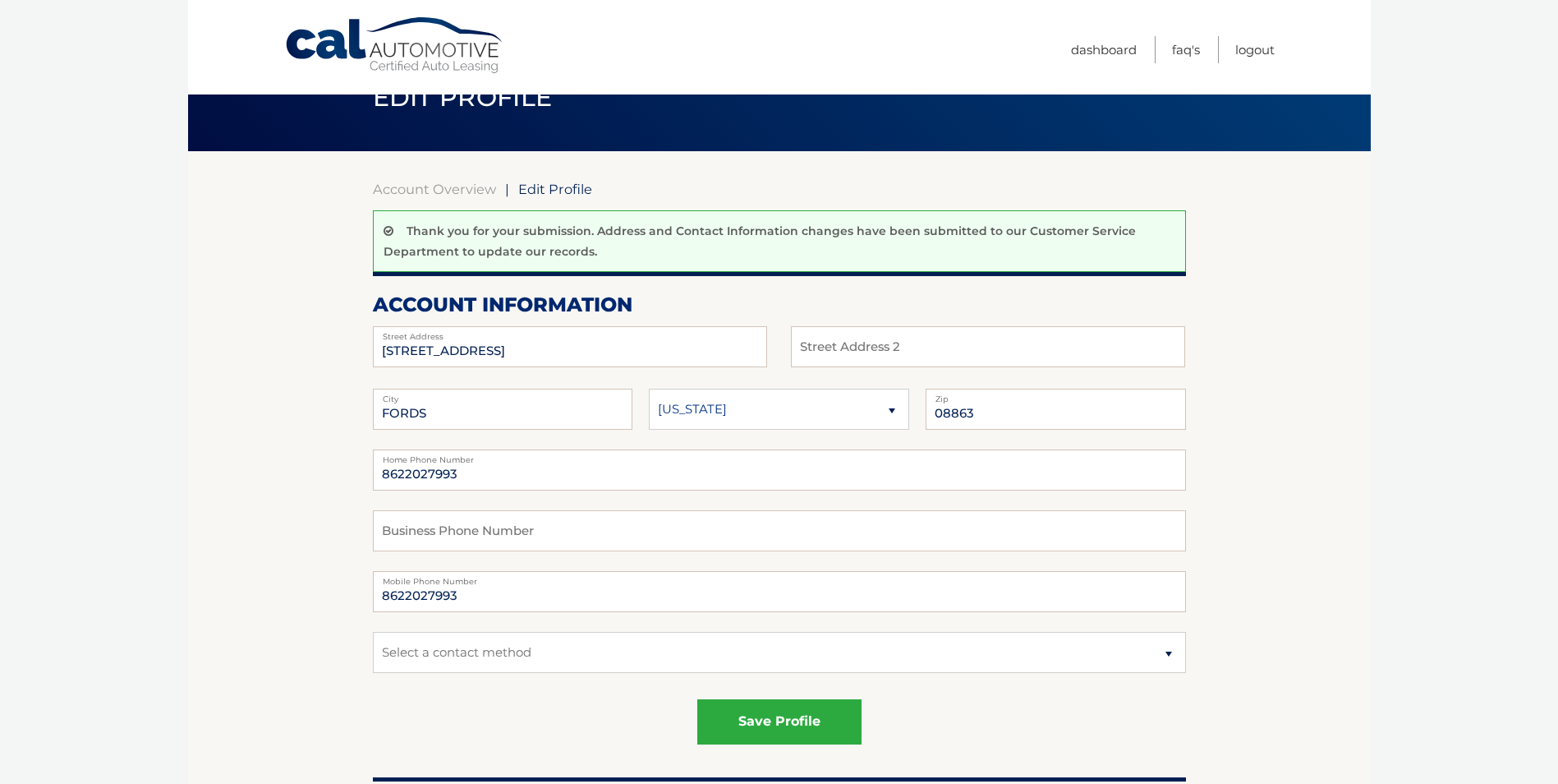
click at [531, 185] on span "Edit Profile" at bounding box center [555, 189] width 74 height 17
